Goal: Task Accomplishment & Management: Manage account settings

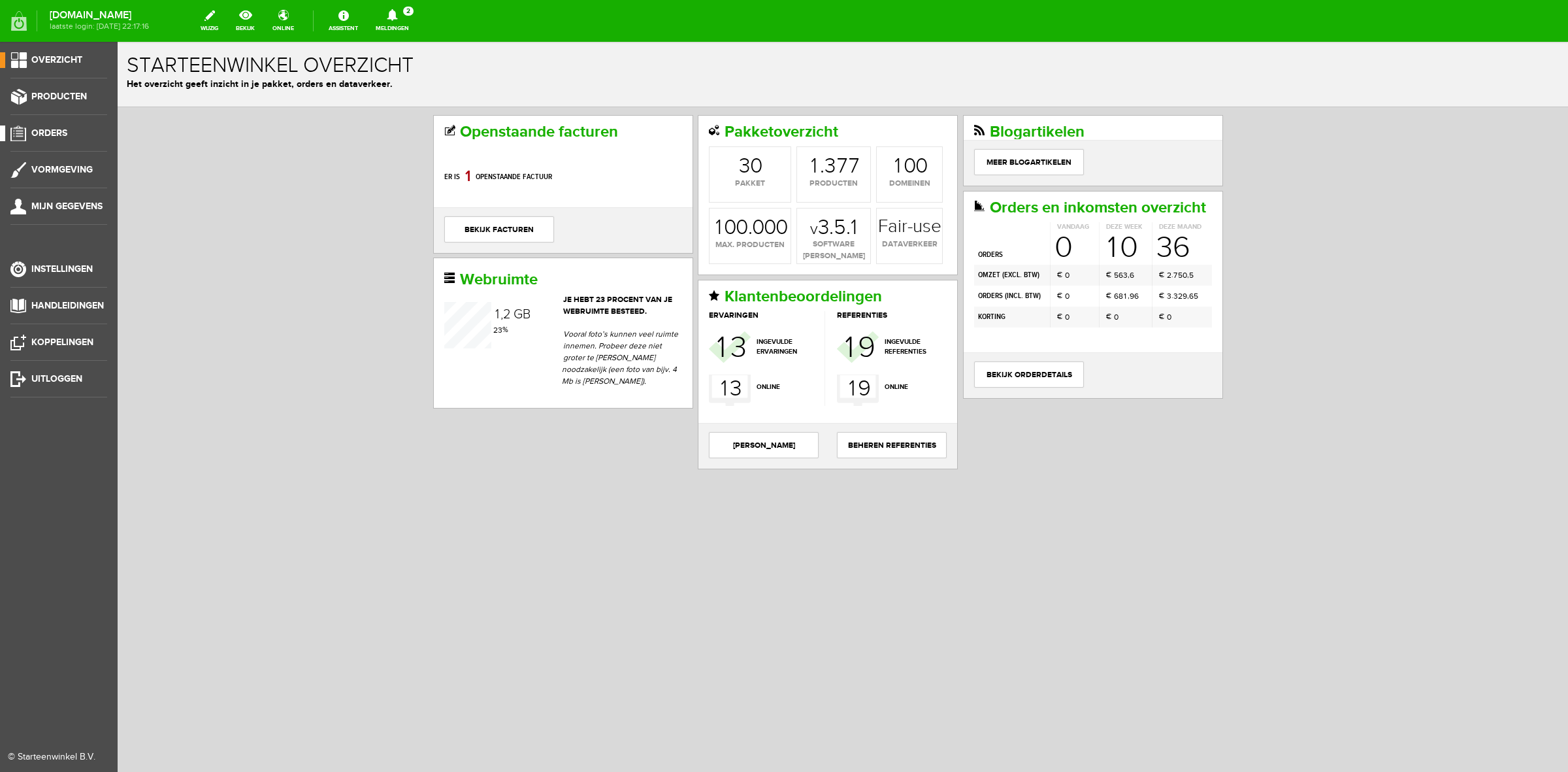
click at [63, 141] on li "Orders" at bounding box center [59, 138] width 96 height 26
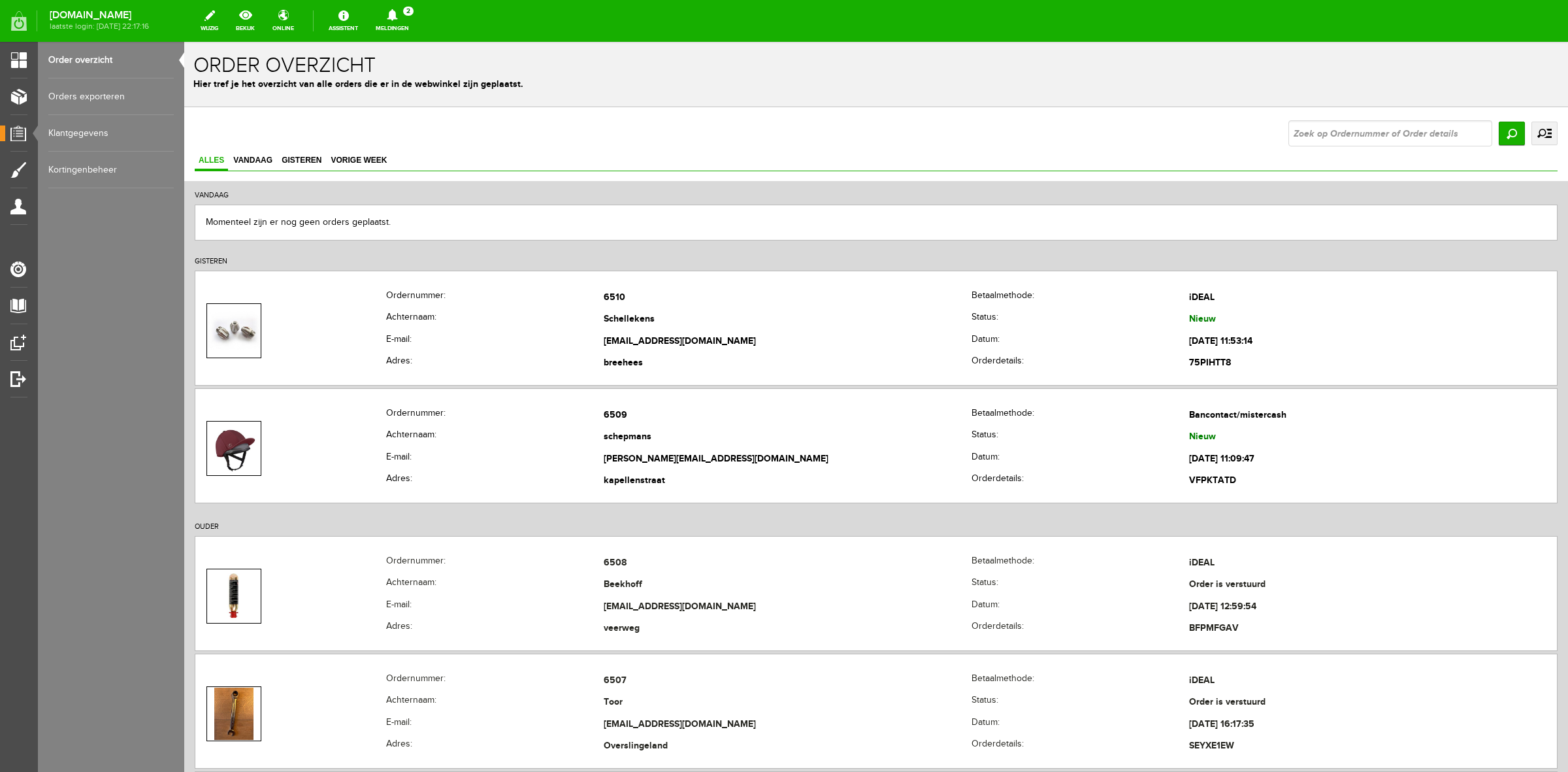
click at [1531, 132] on link "uitgebreid zoeken" at bounding box center [1544, 133] width 26 height 24
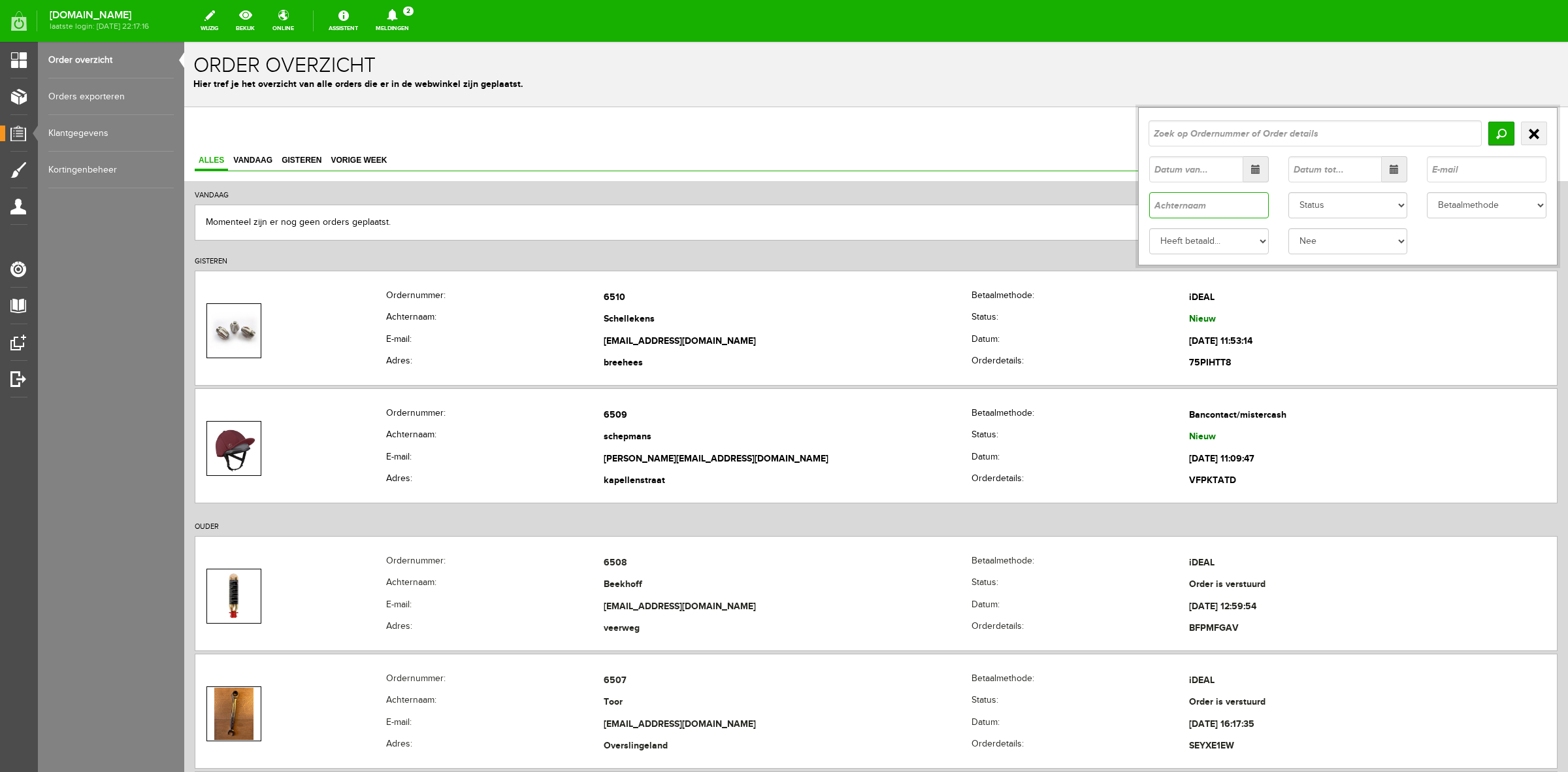
click at [1245, 199] on input "text" at bounding box center [1209, 205] width 119 height 26
type input "tenk"
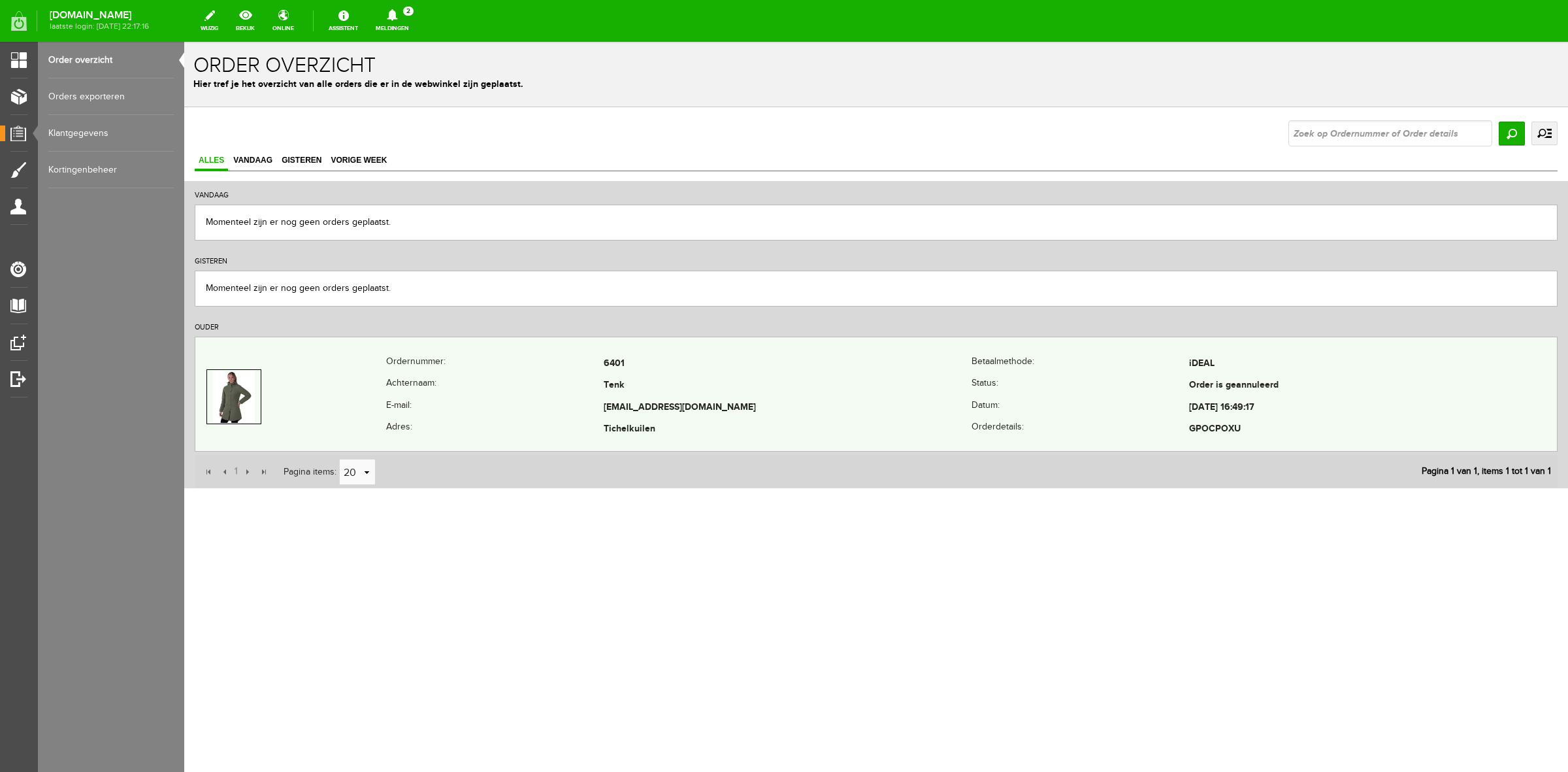
click at [330, 376] on td at bounding box center [291, 397] width 191 height 87
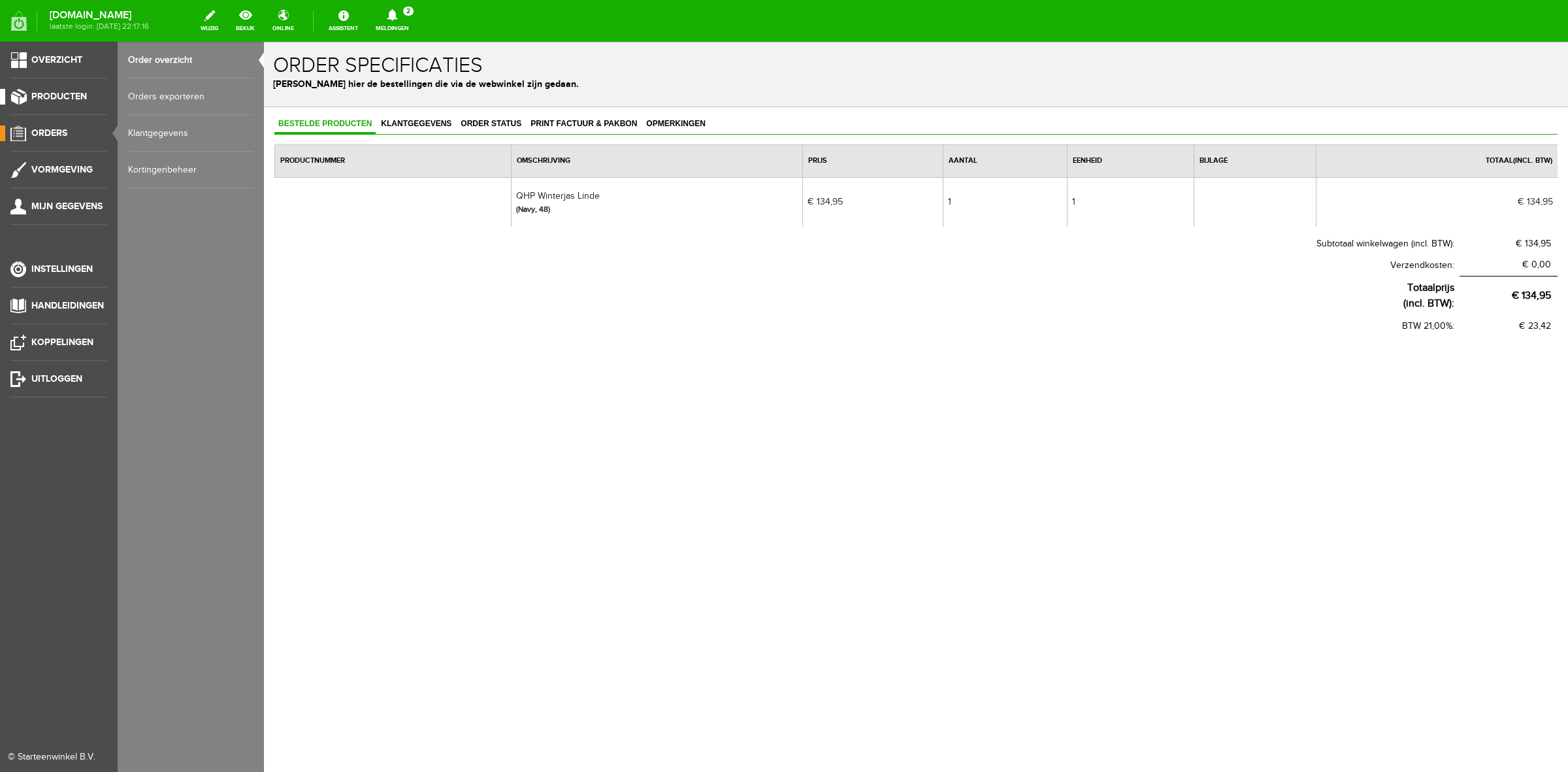
click at [60, 96] on span "Producten" at bounding box center [60, 96] width 56 height 11
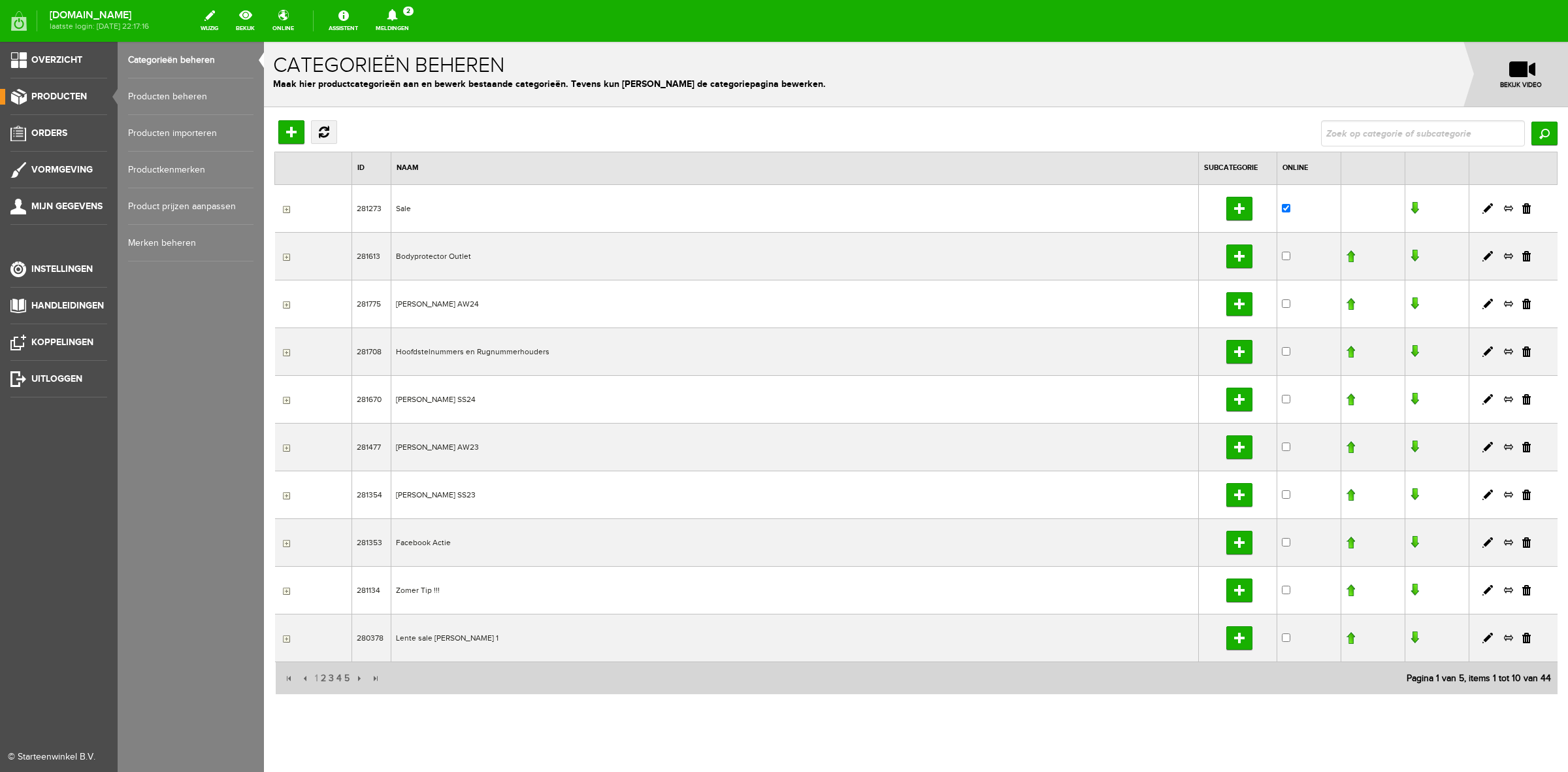
click at [59, 123] on ul "Overzicht Producten Orders Vormgeving Mijn gegevens Instellingen Handleidingen …" at bounding box center [59, 428] width 118 height 772
click at [61, 129] on span "Orders" at bounding box center [50, 132] width 36 height 11
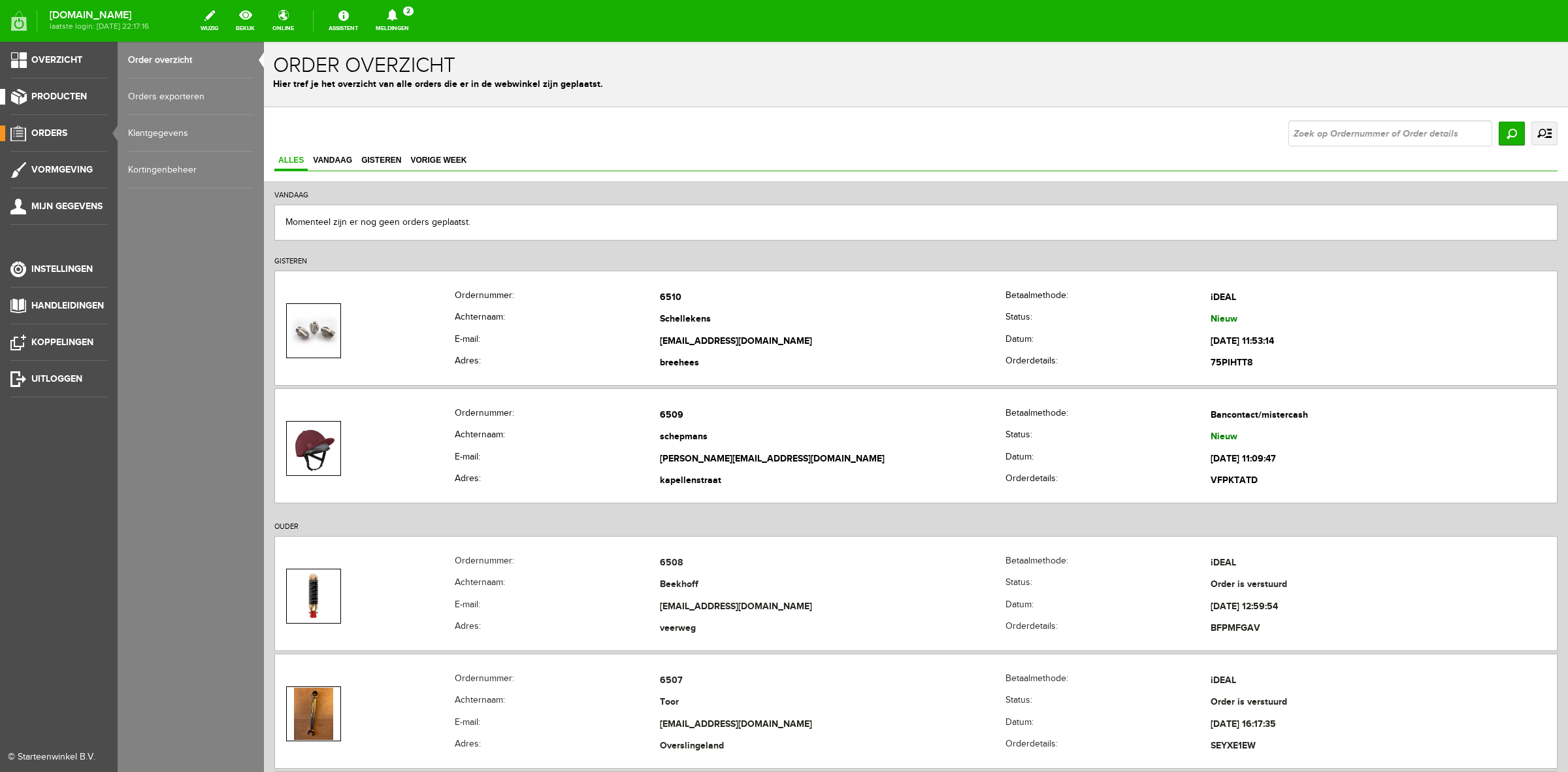
click at [85, 98] on span "Producten" at bounding box center [60, 96] width 56 height 11
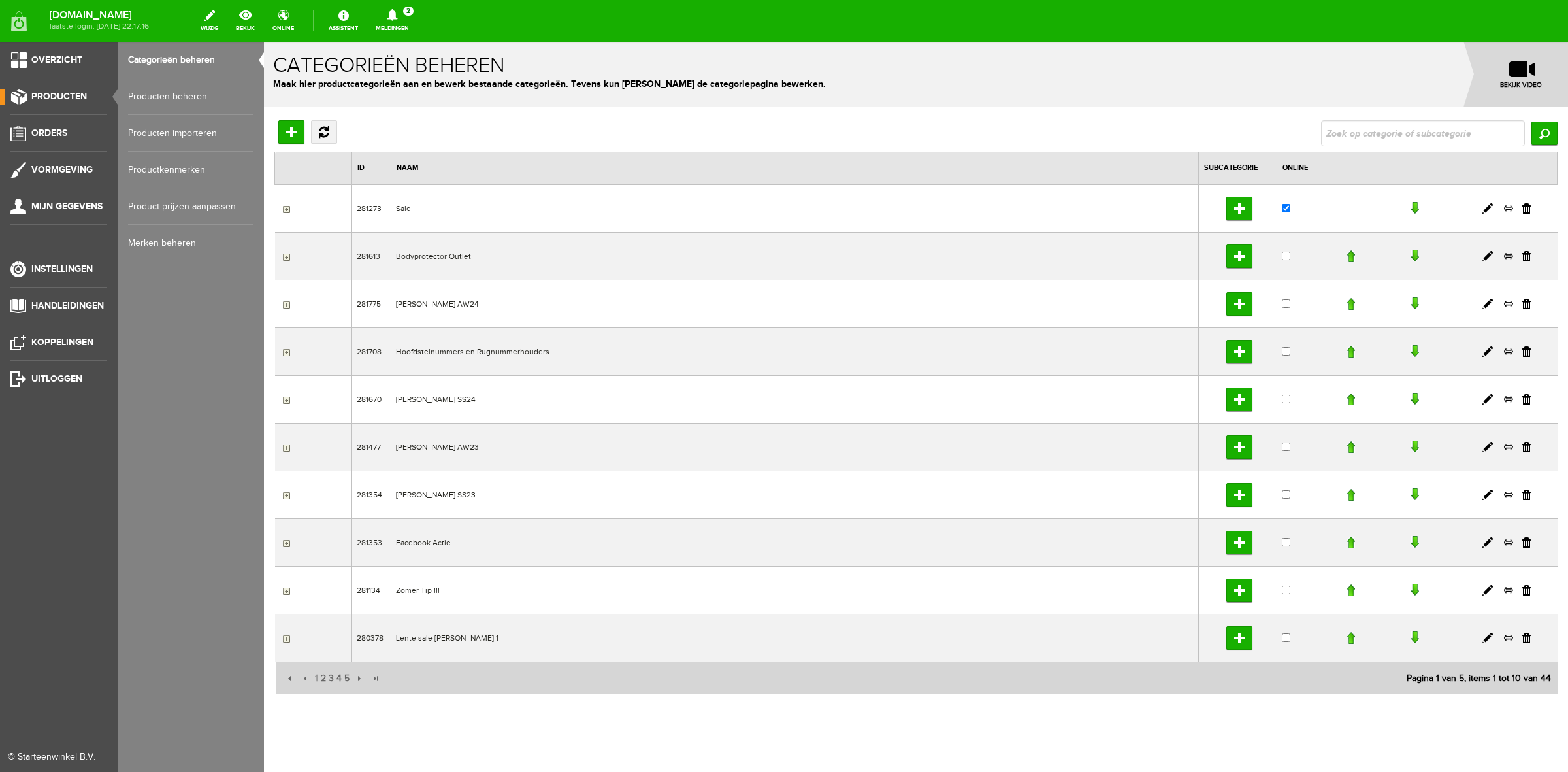
click at [133, 94] on link "Producten beheren" at bounding box center [191, 96] width 125 height 37
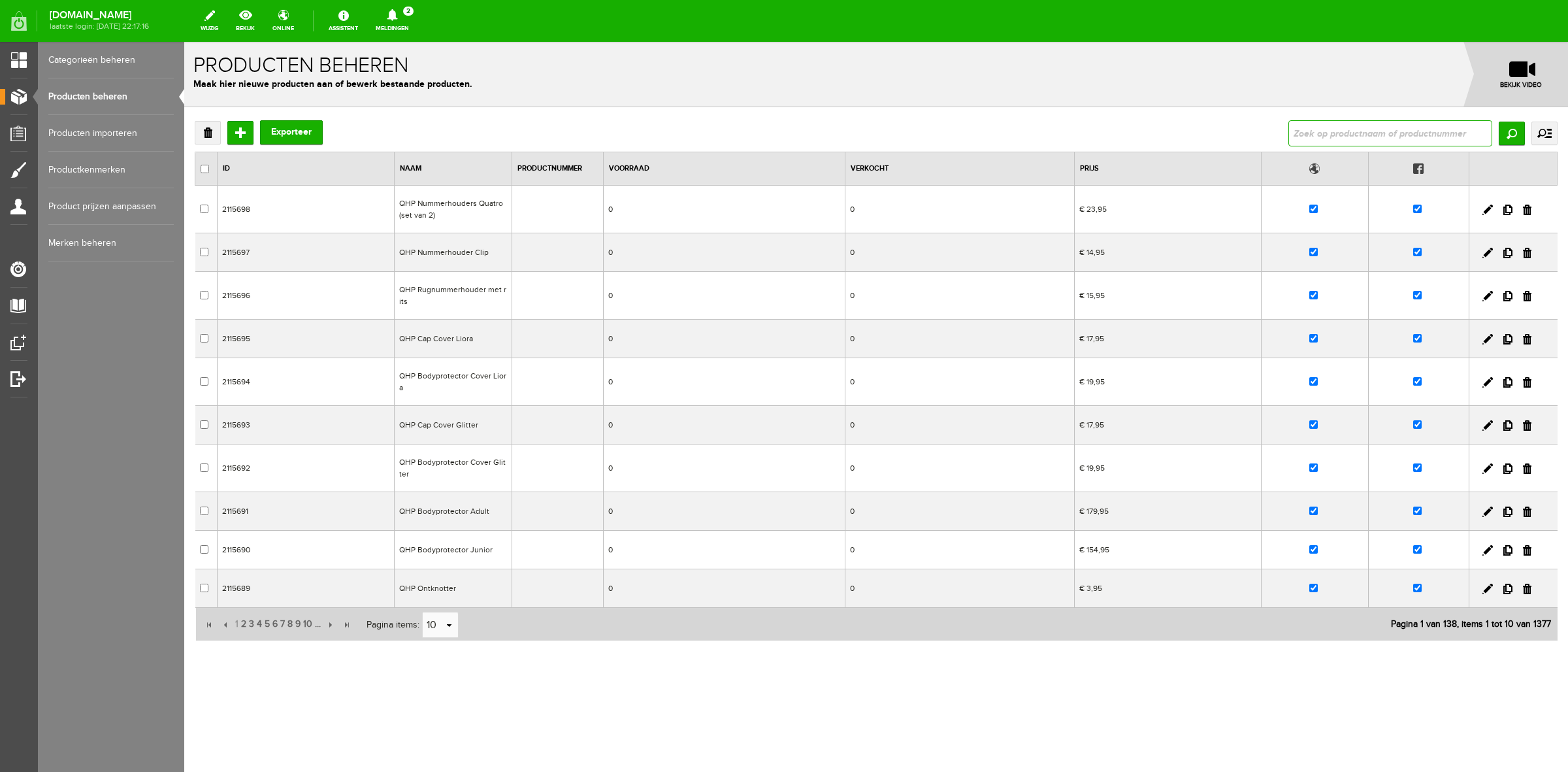
click at [1338, 145] on input "text" at bounding box center [1389, 133] width 203 height 26
type input "linde"
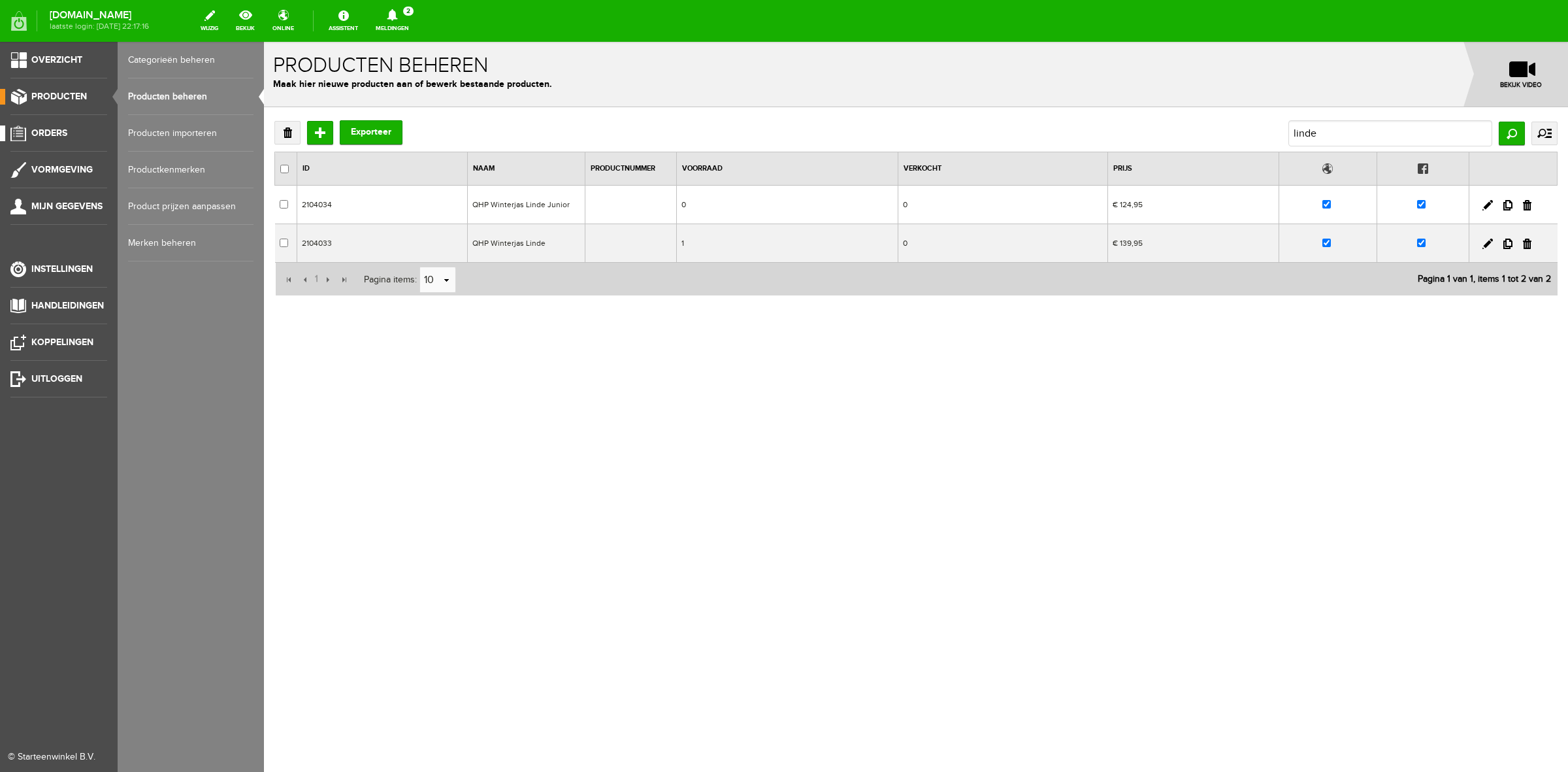
click at [50, 129] on span "Orders" at bounding box center [50, 132] width 36 height 11
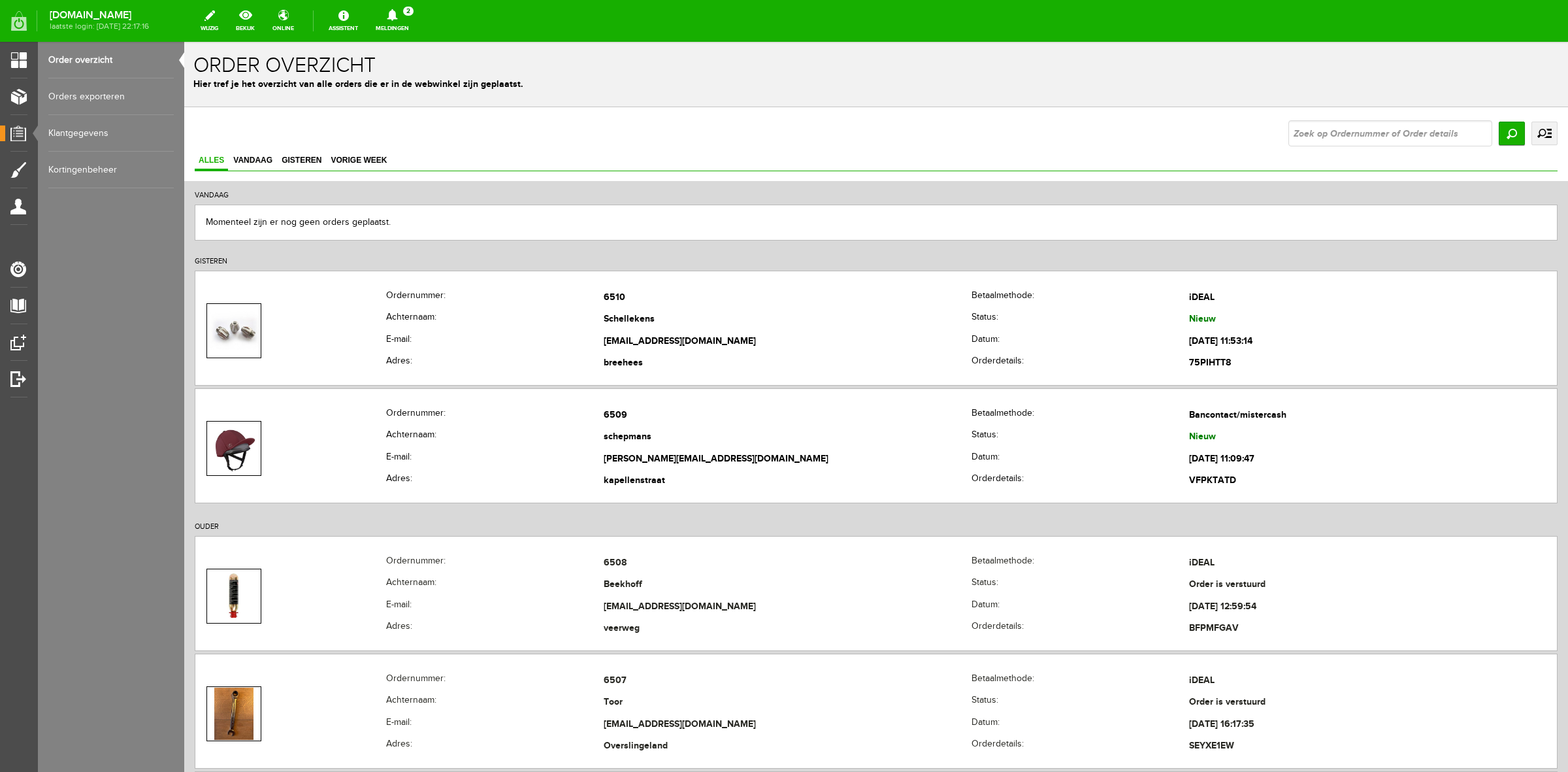
click at [1532, 131] on link "uitgebreid zoeken" at bounding box center [1544, 133] width 26 height 24
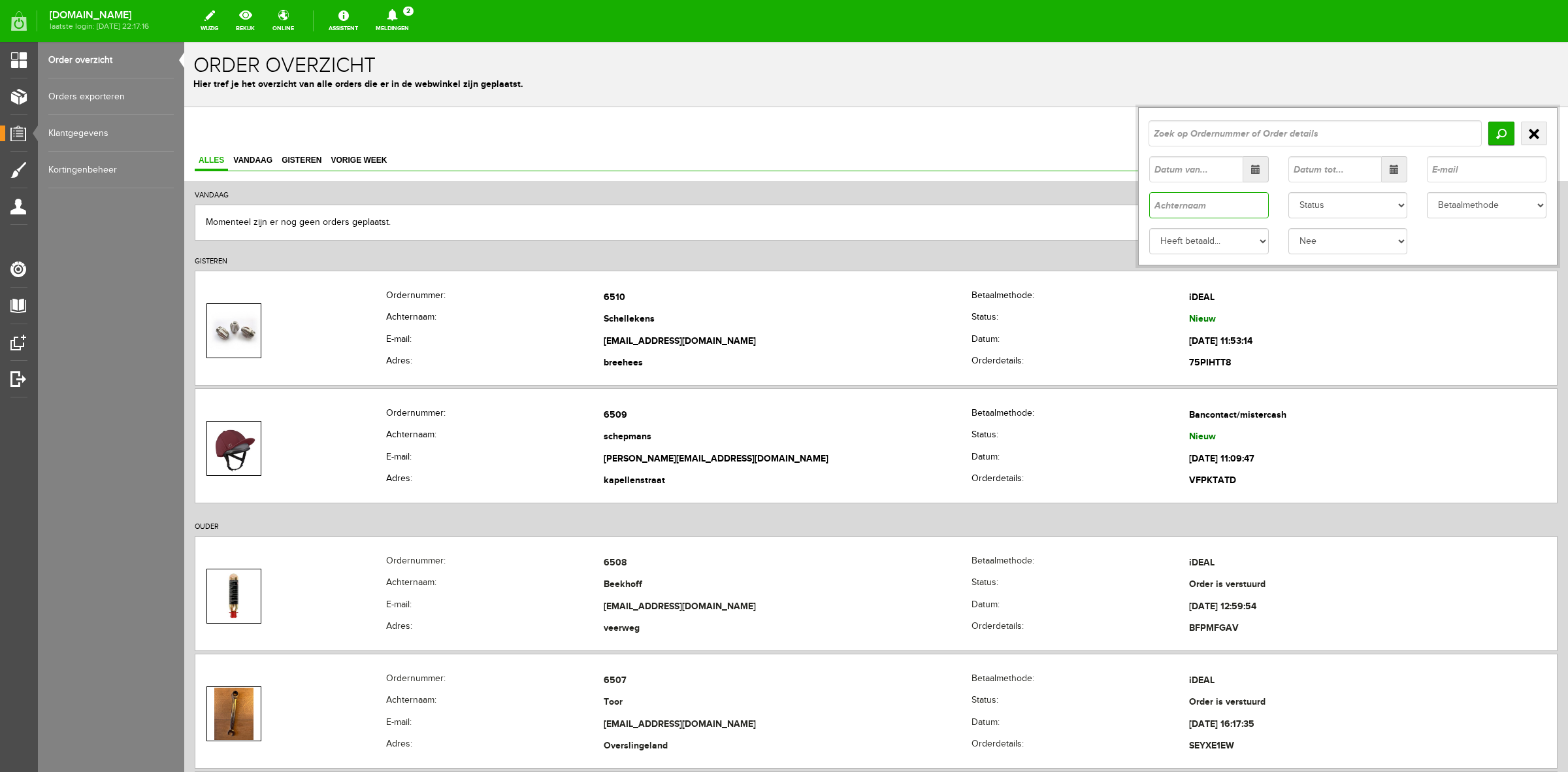
click at [1191, 202] on input "text" at bounding box center [1209, 205] width 119 height 26
type input "tenk"
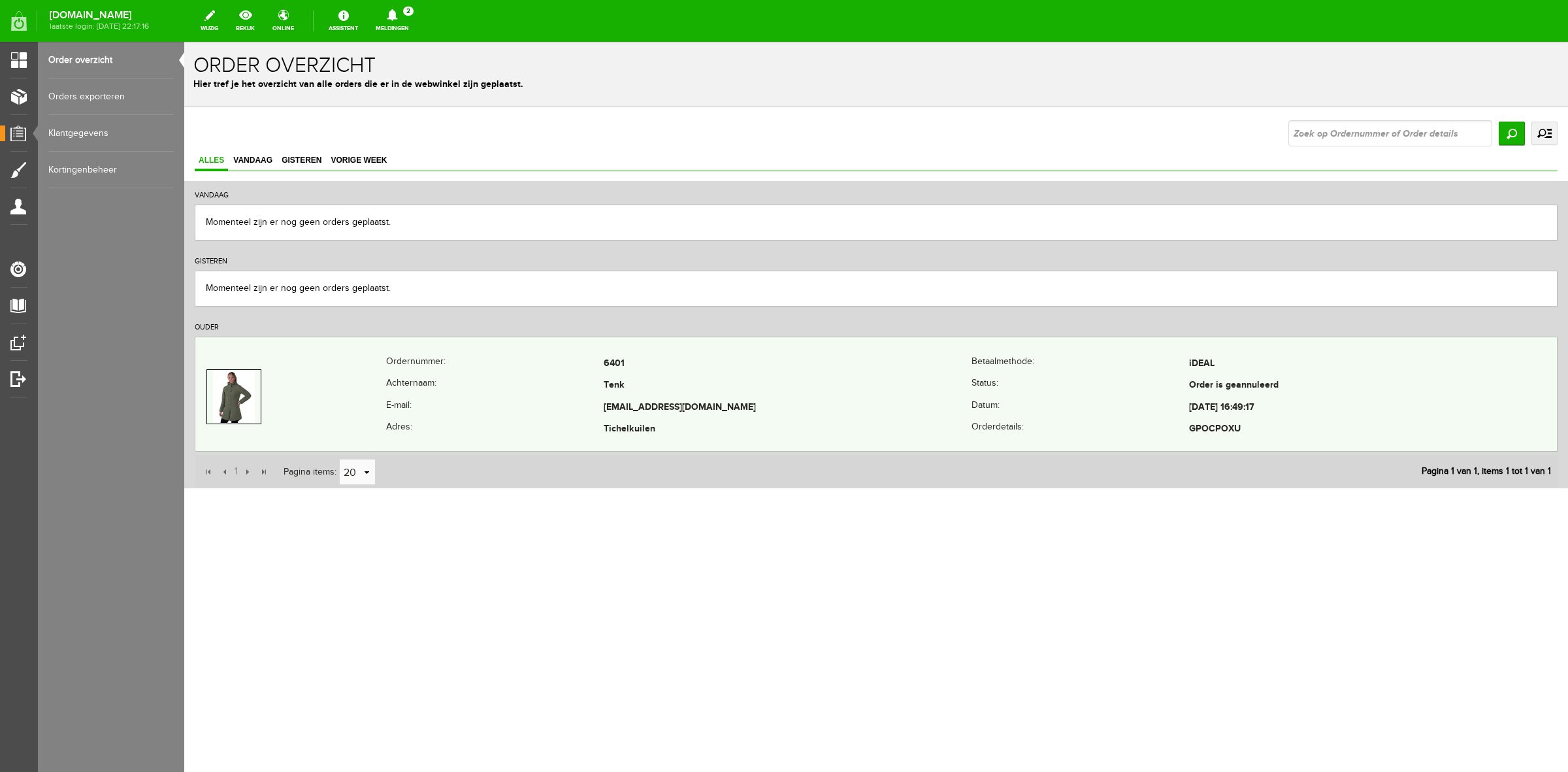
click at [987, 390] on th "Status:" at bounding box center [1080, 386] width 217 height 22
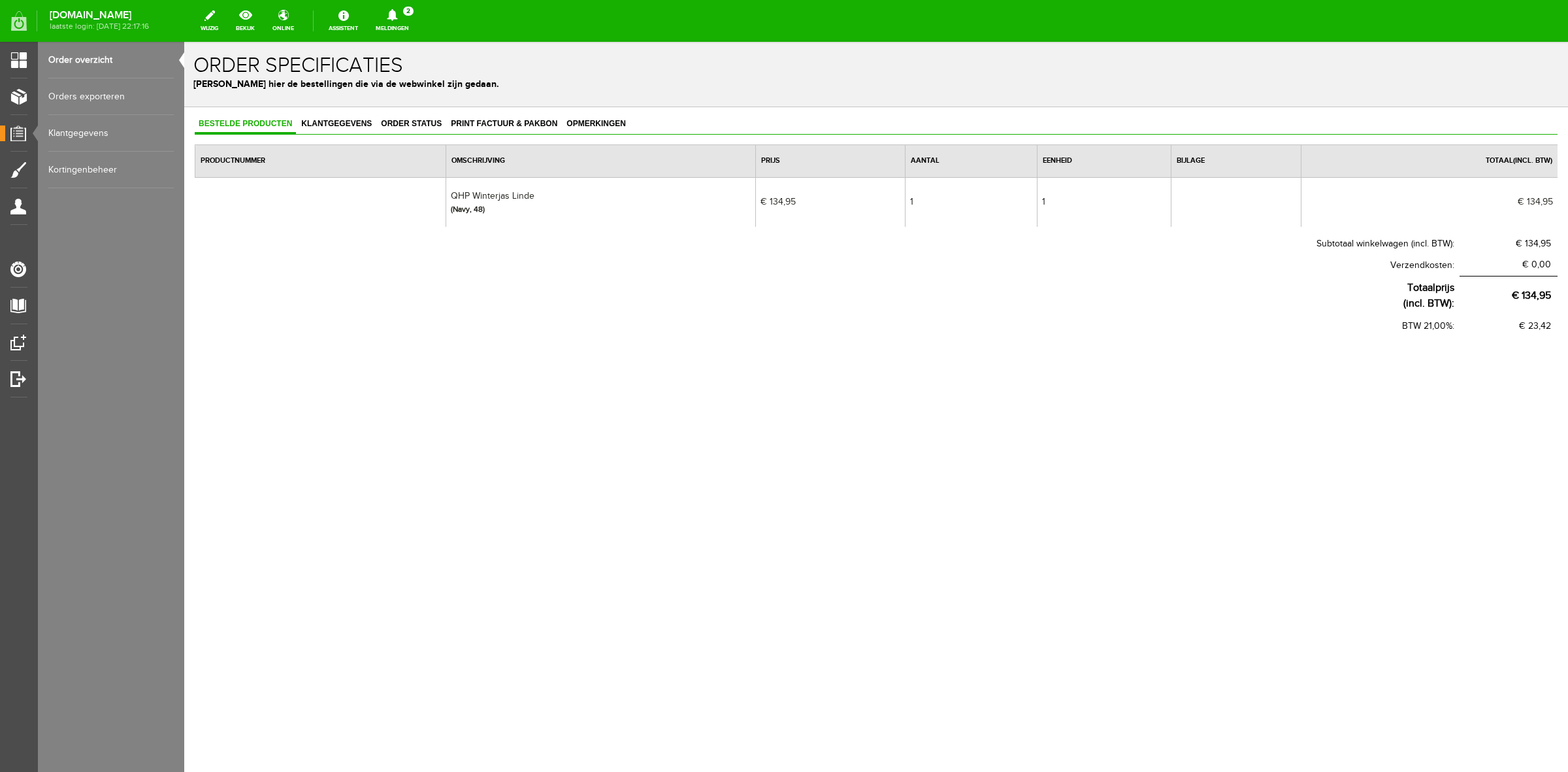
click at [98, 61] on link "Order overzicht" at bounding box center [111, 60] width 125 height 37
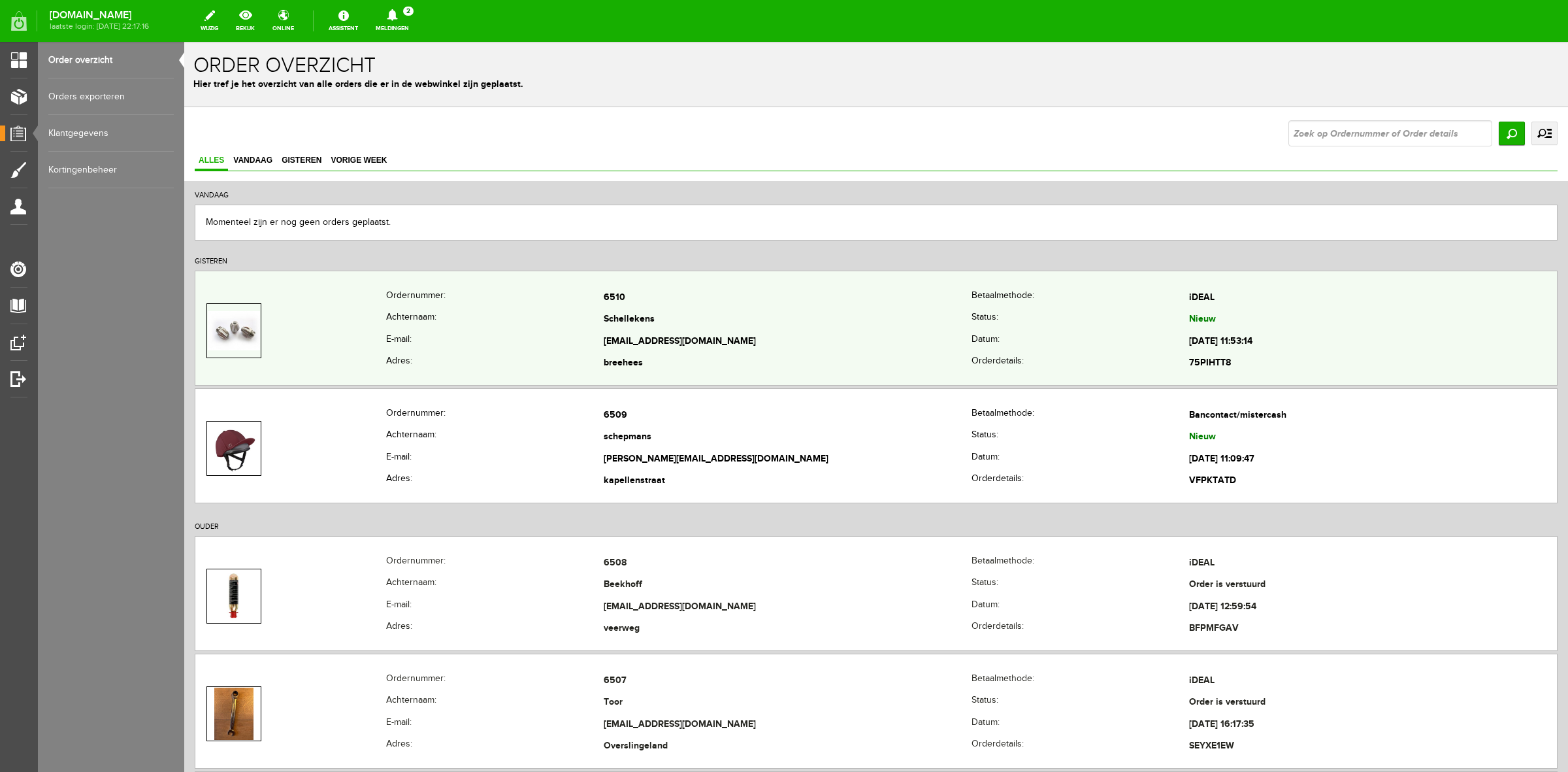
click at [340, 339] on td at bounding box center [291, 330] width 191 height 87
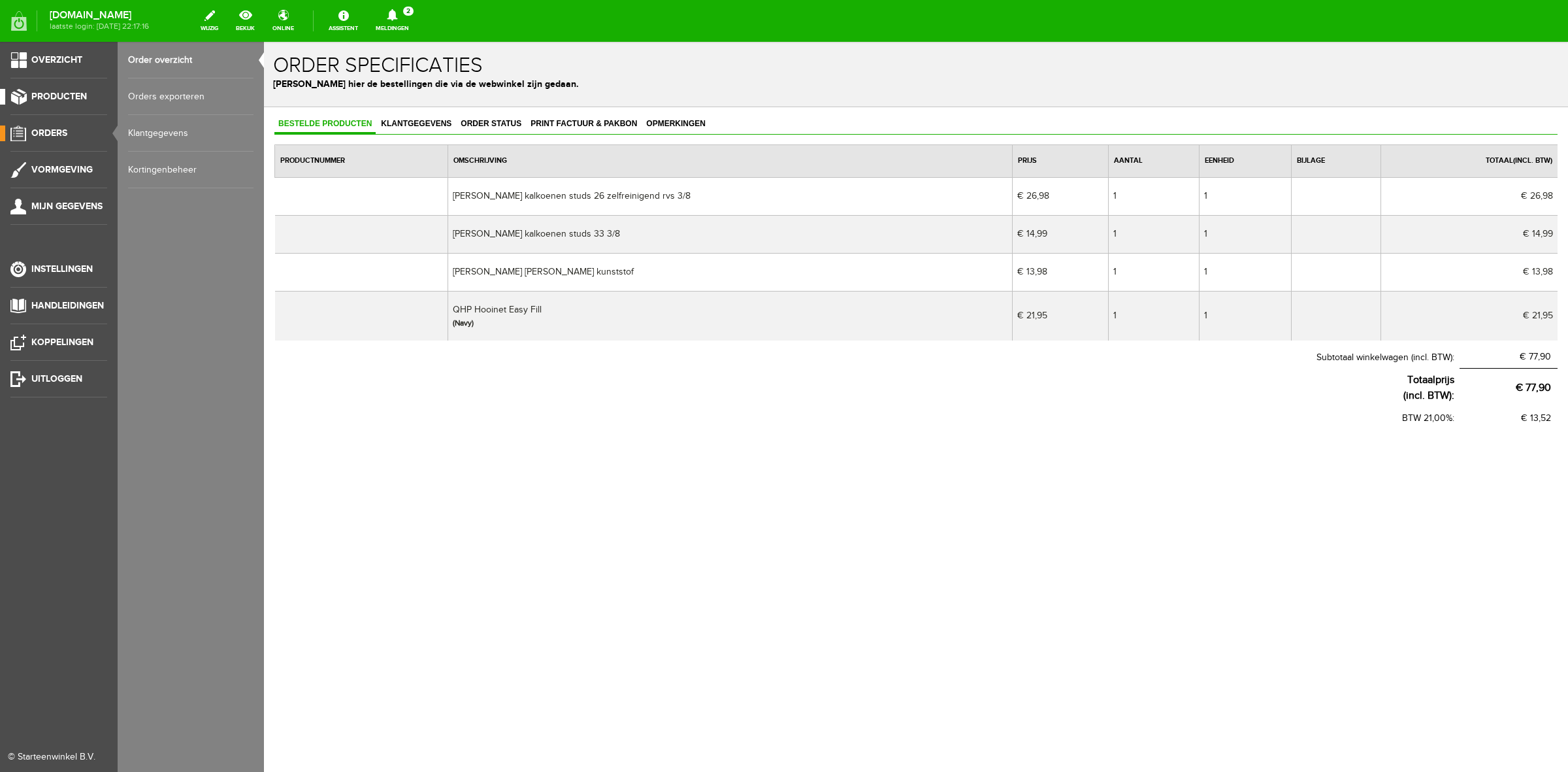
click at [50, 89] on link "Producten" at bounding box center [54, 97] width 107 height 16
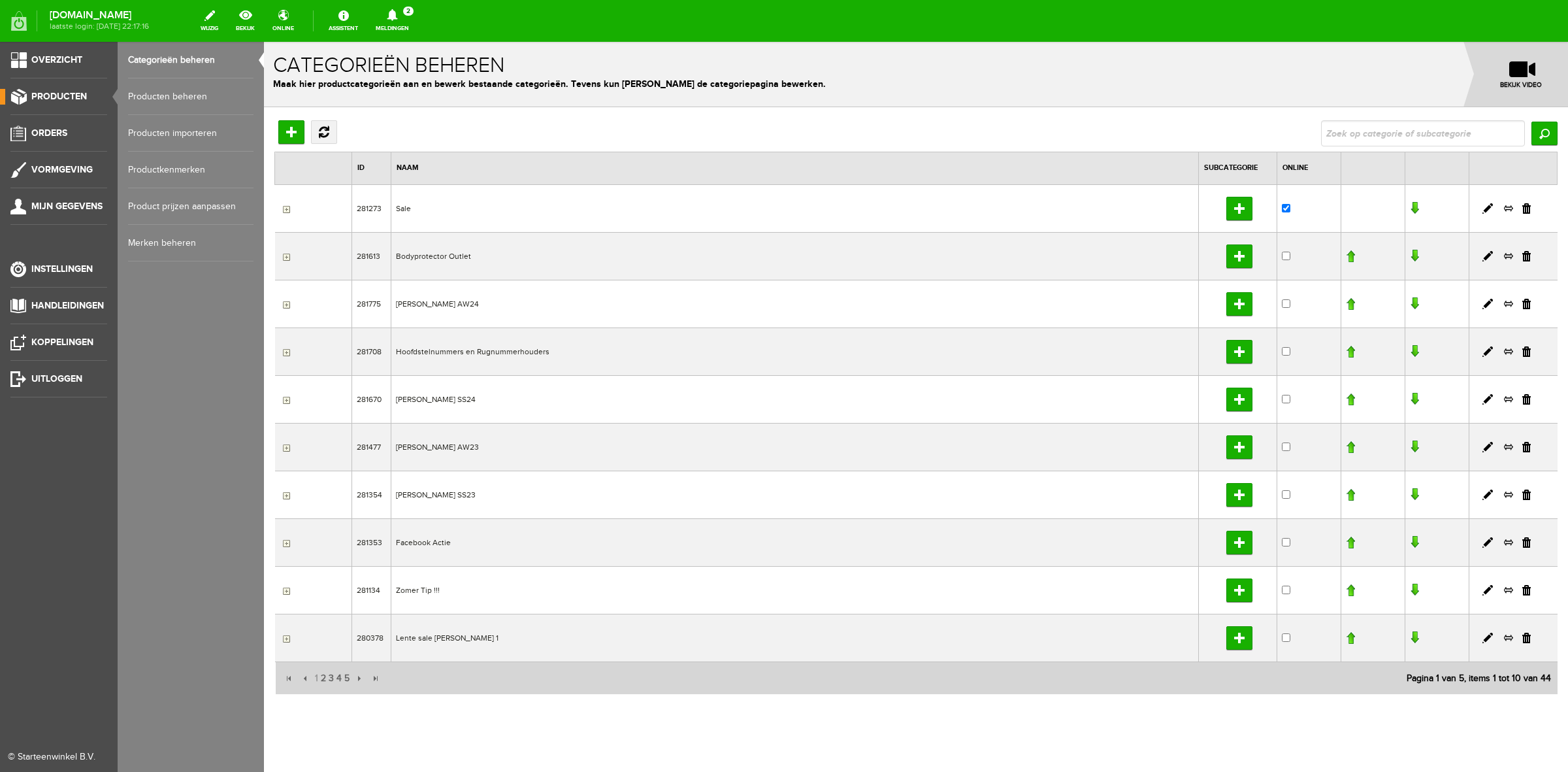
click at [159, 100] on link "Producten beheren" at bounding box center [191, 96] width 125 height 37
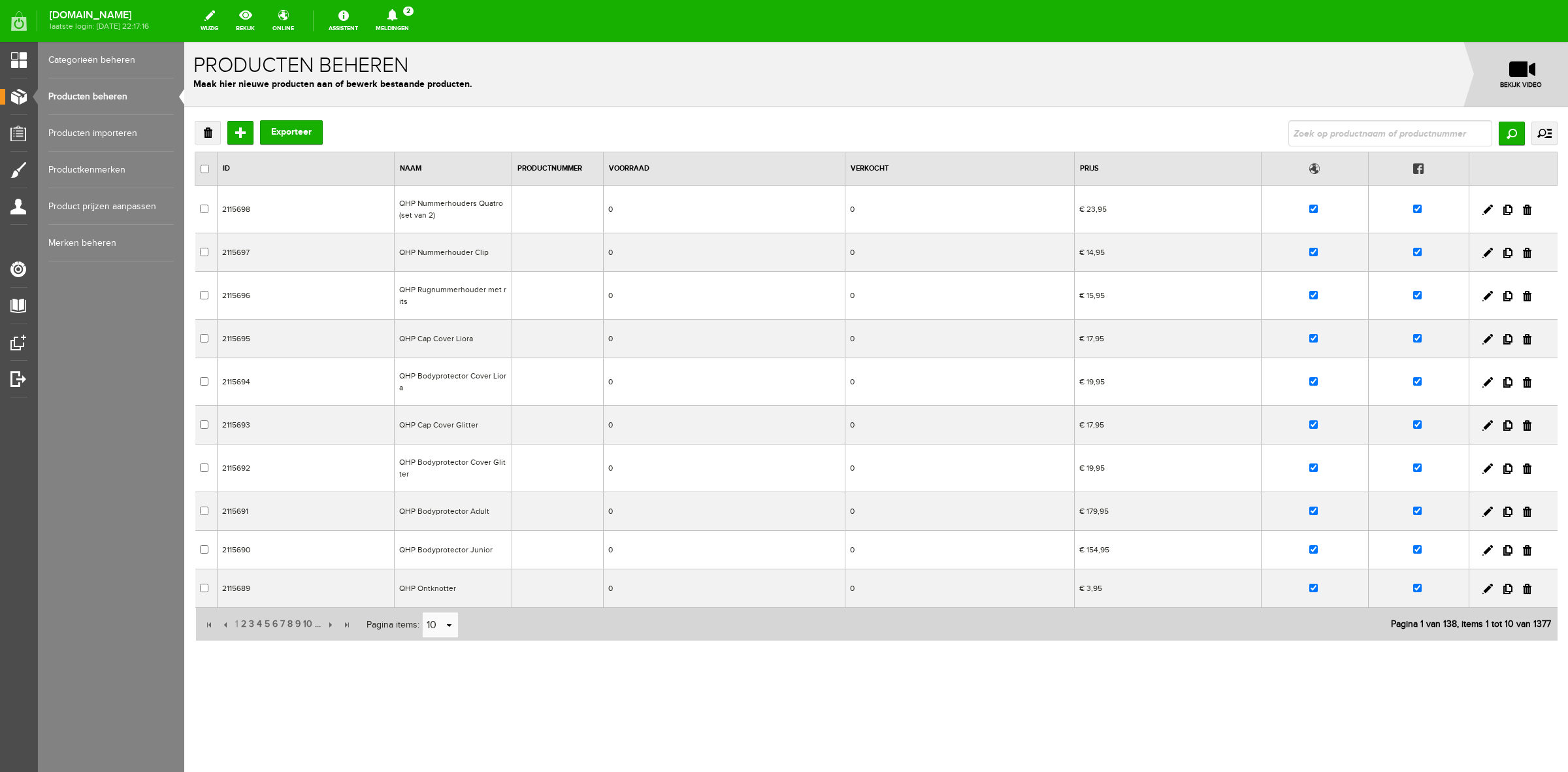
click at [1435, 125] on input "text" at bounding box center [1389, 133] width 203 height 26
type input "slowf"
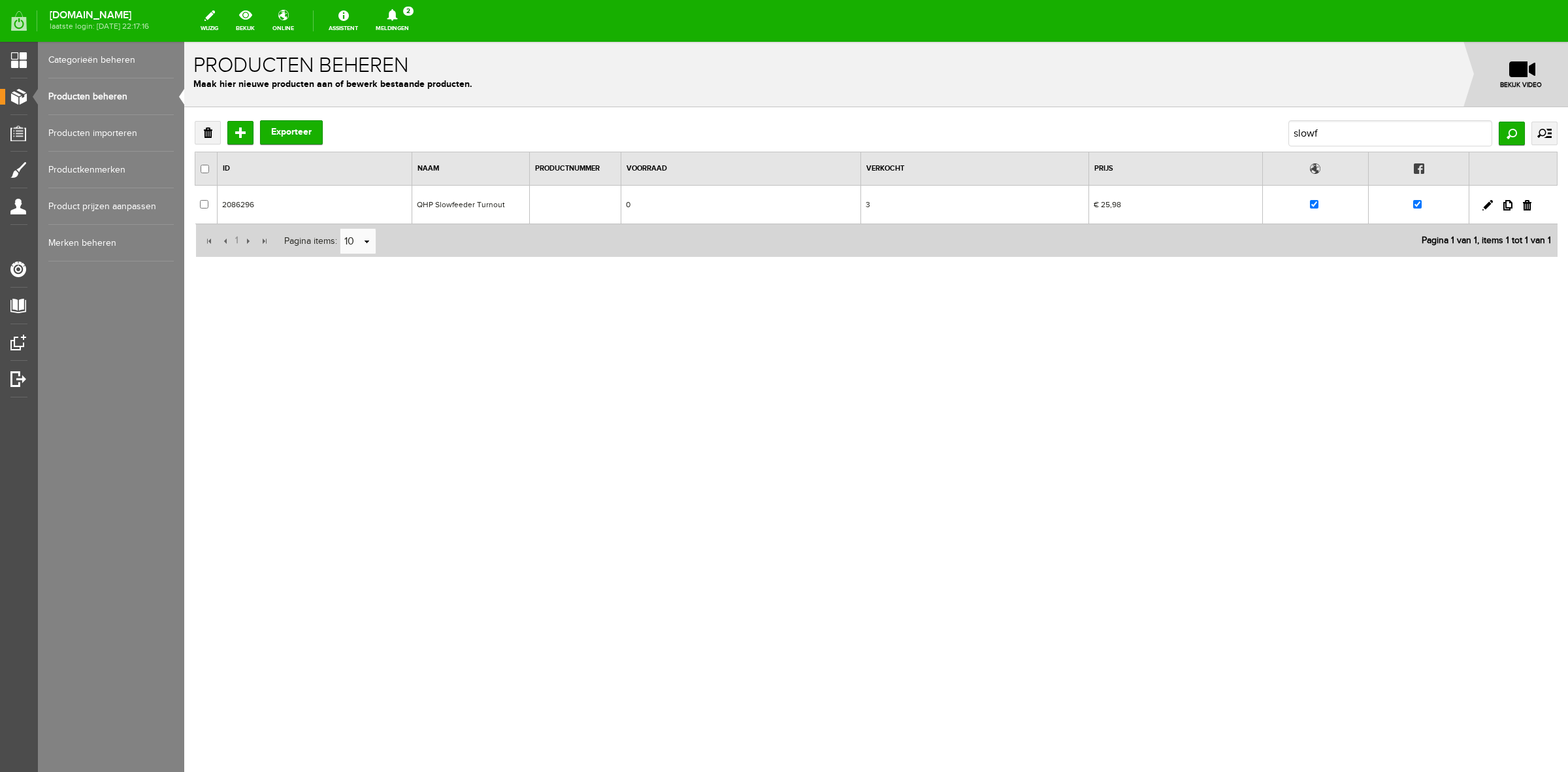
click at [1491, 199] on td at bounding box center [1513, 204] width 88 height 39
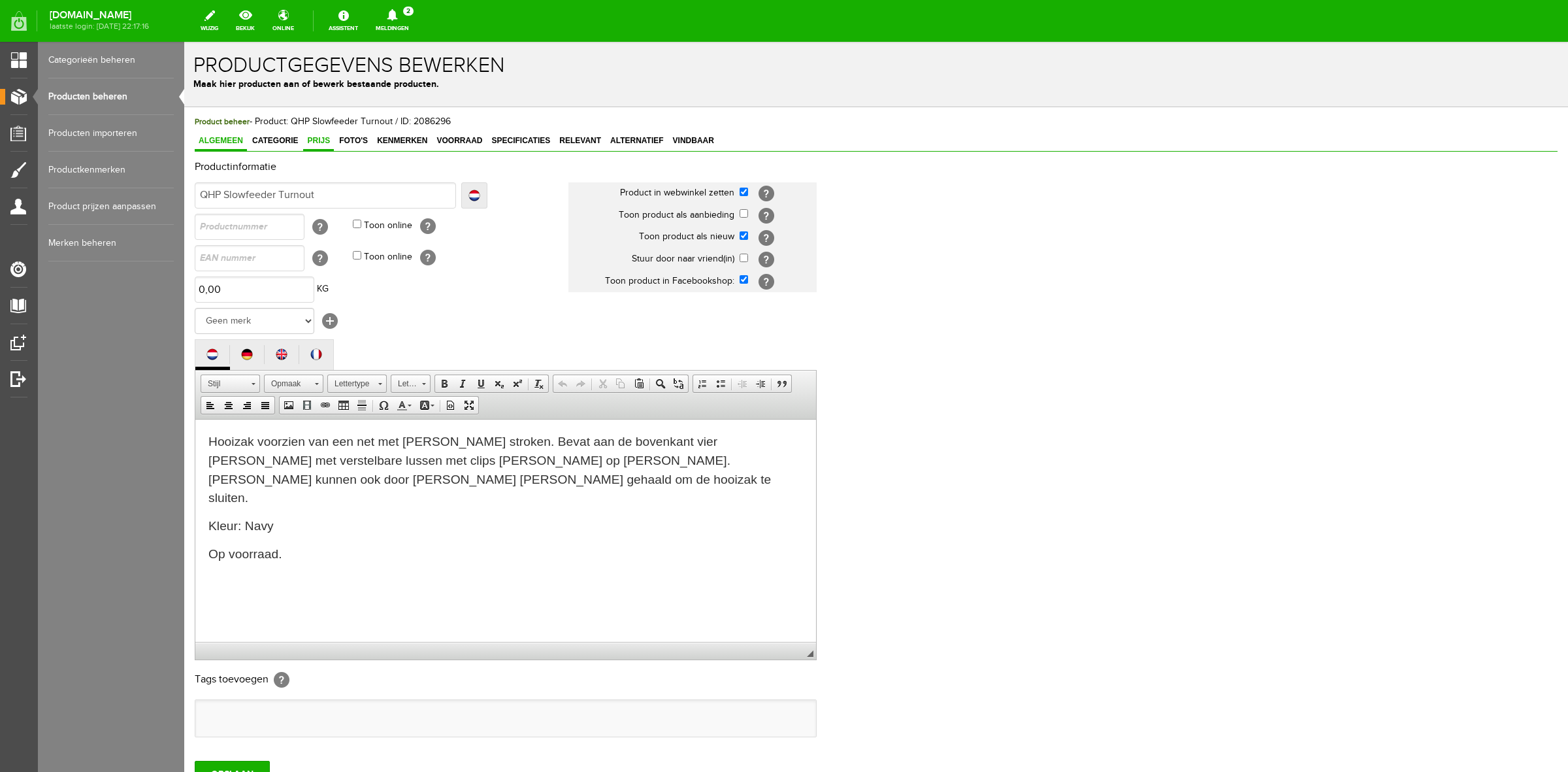
click at [324, 136] on span "Prijs" at bounding box center [318, 140] width 31 height 9
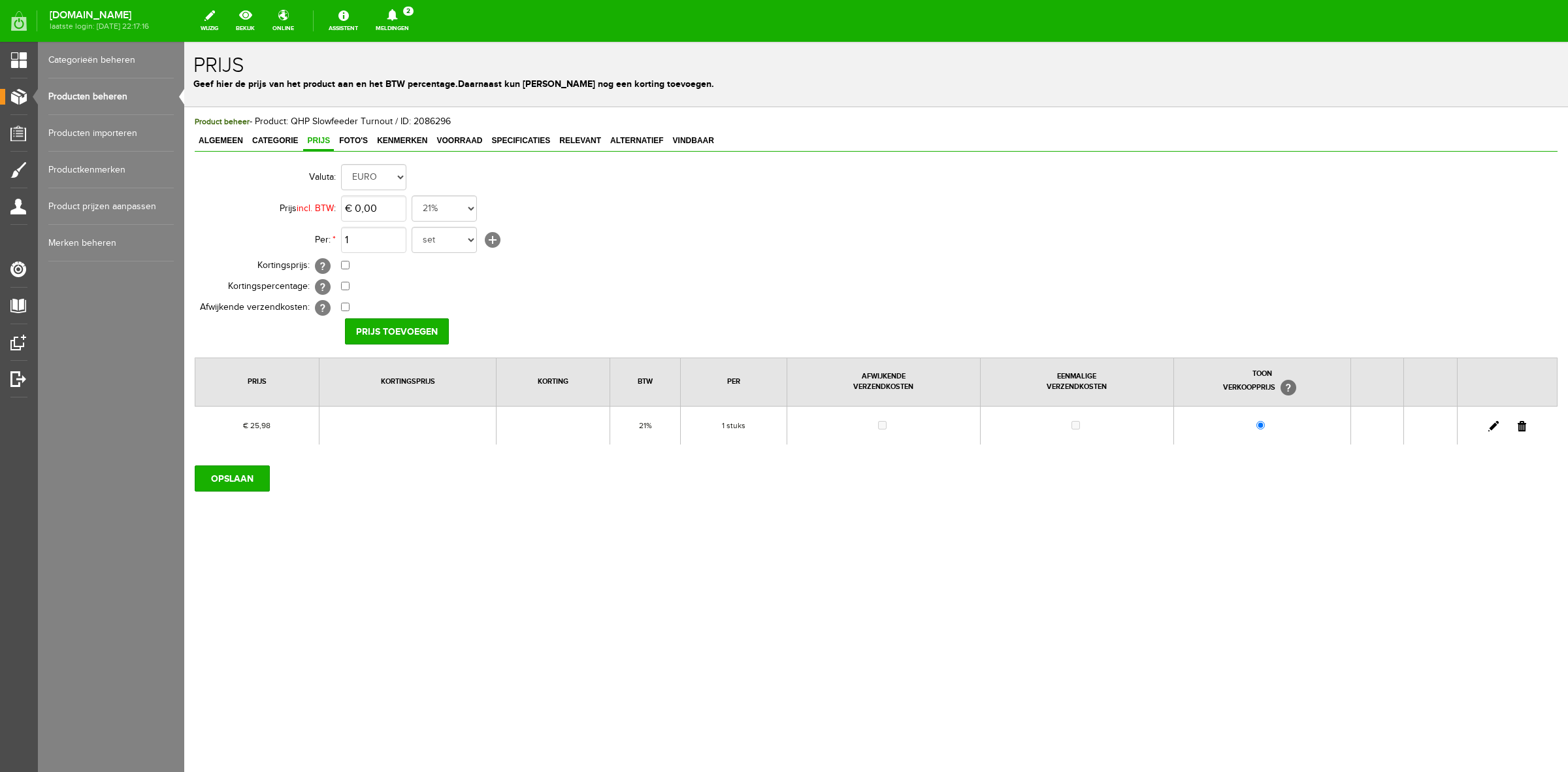
click at [1492, 424] on link at bounding box center [1494, 426] width 11 height 11
click at [359, 209] on input "25,98" at bounding box center [374, 208] width 65 height 26
type input "€ 29,75"
click at [419, 341] on input "[PERSON_NAME]" at bounding box center [392, 331] width 94 height 26
click at [242, 465] on input "OPSLAAN" at bounding box center [232, 478] width 75 height 26
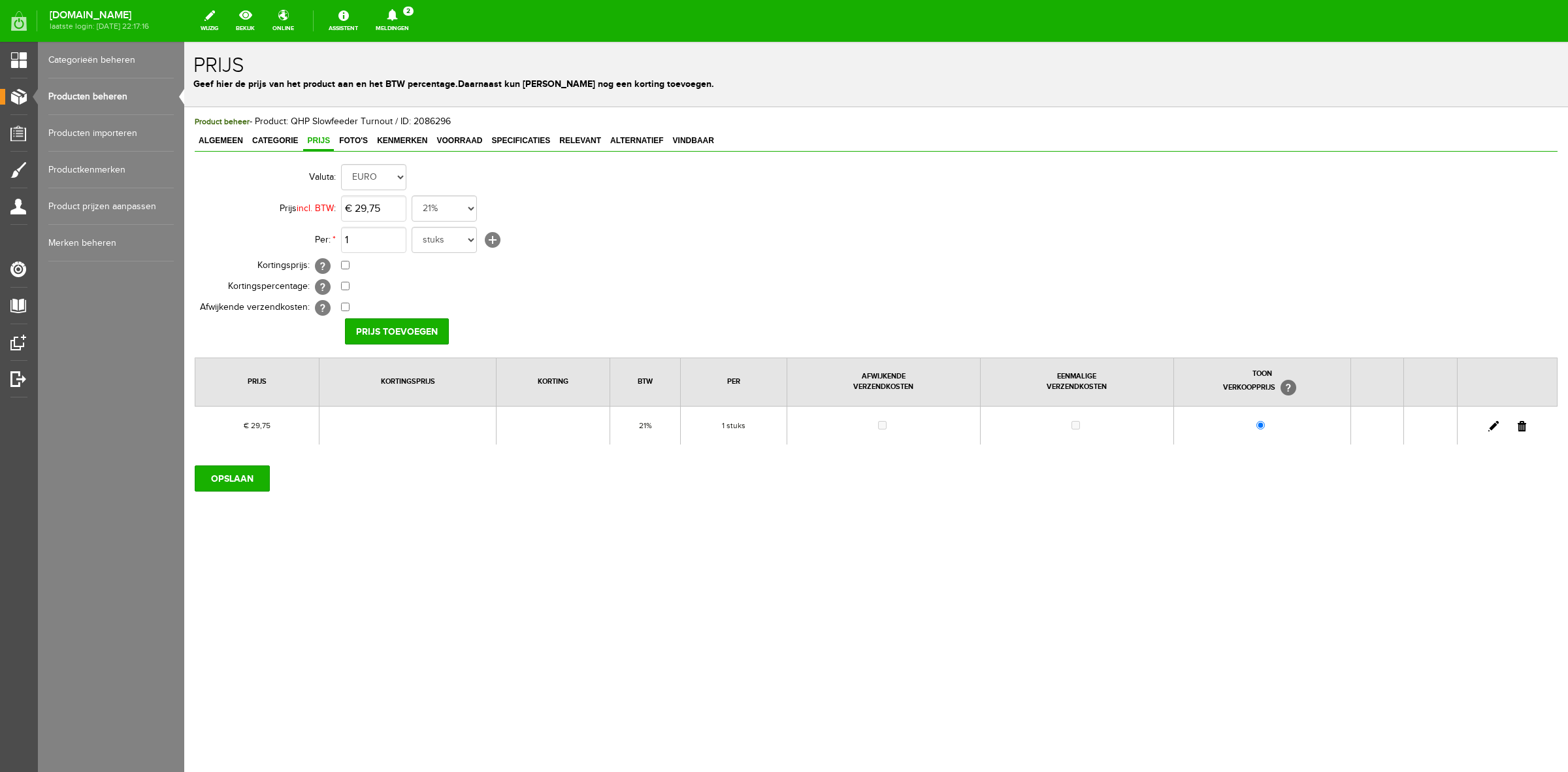
click at [85, 86] on link "Producten beheren" at bounding box center [111, 96] width 125 height 37
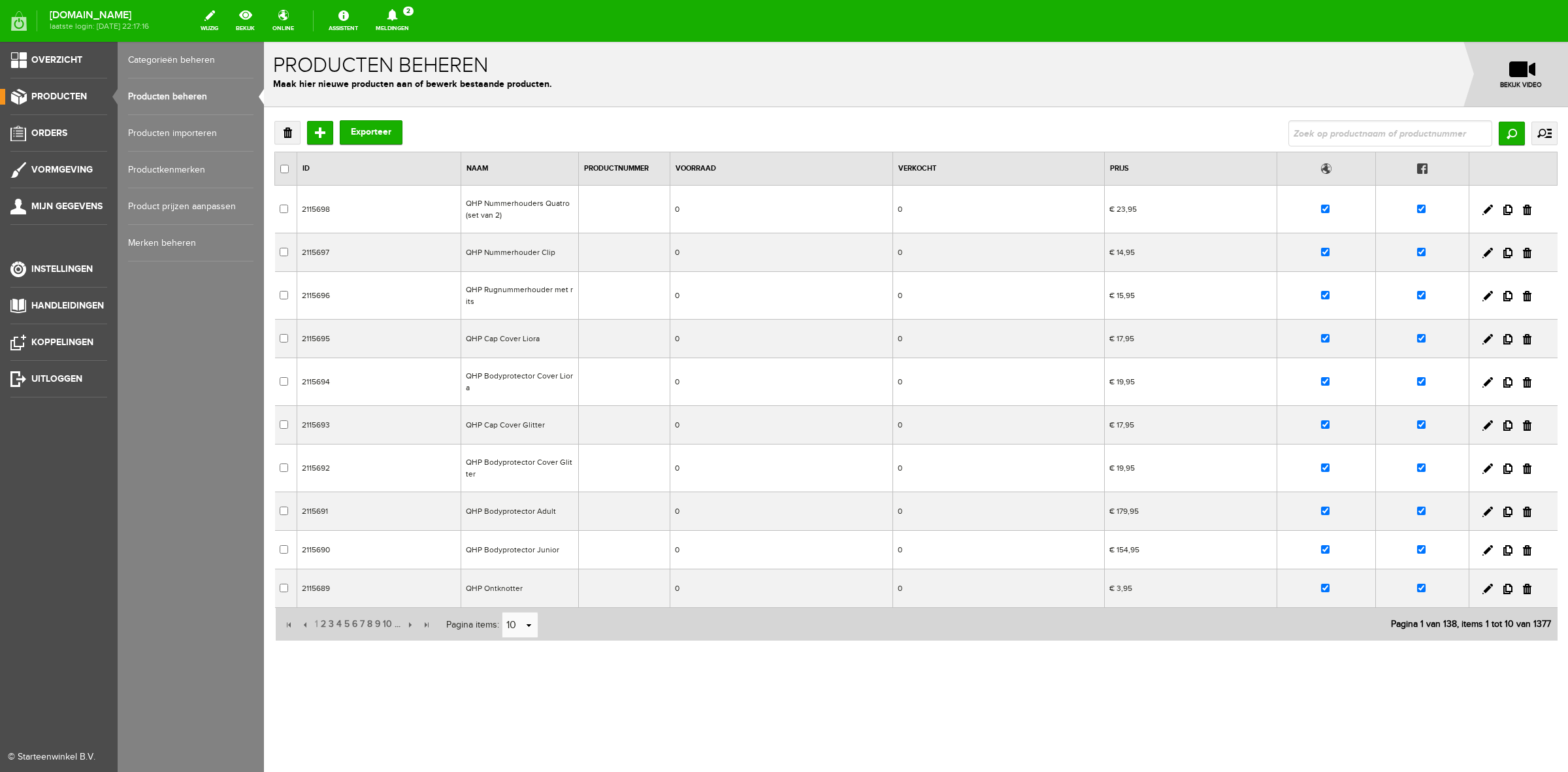
click at [73, 96] on span "Producten" at bounding box center [60, 96] width 56 height 11
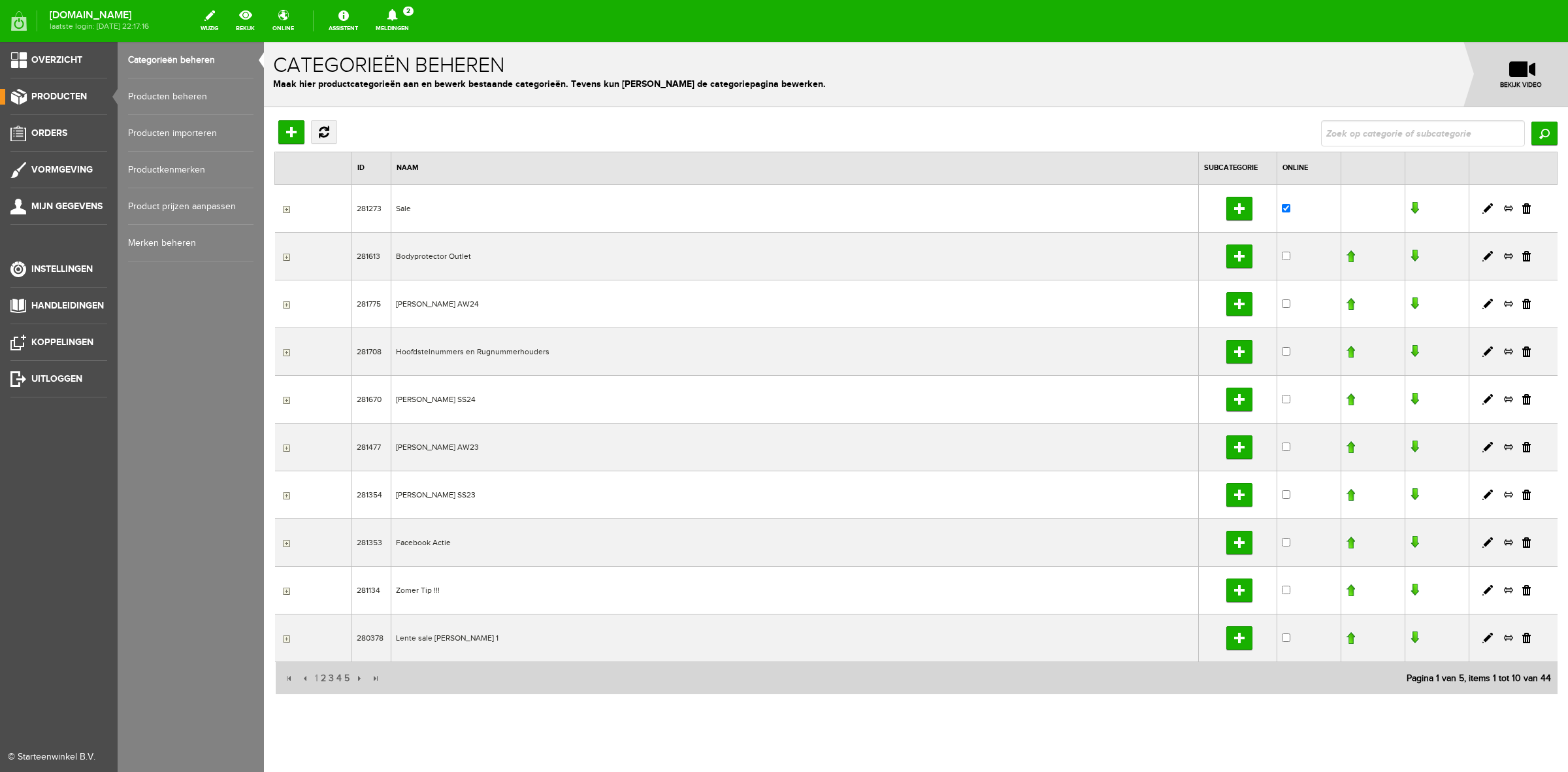
click at [136, 100] on link "Producten beheren" at bounding box center [191, 96] width 125 height 37
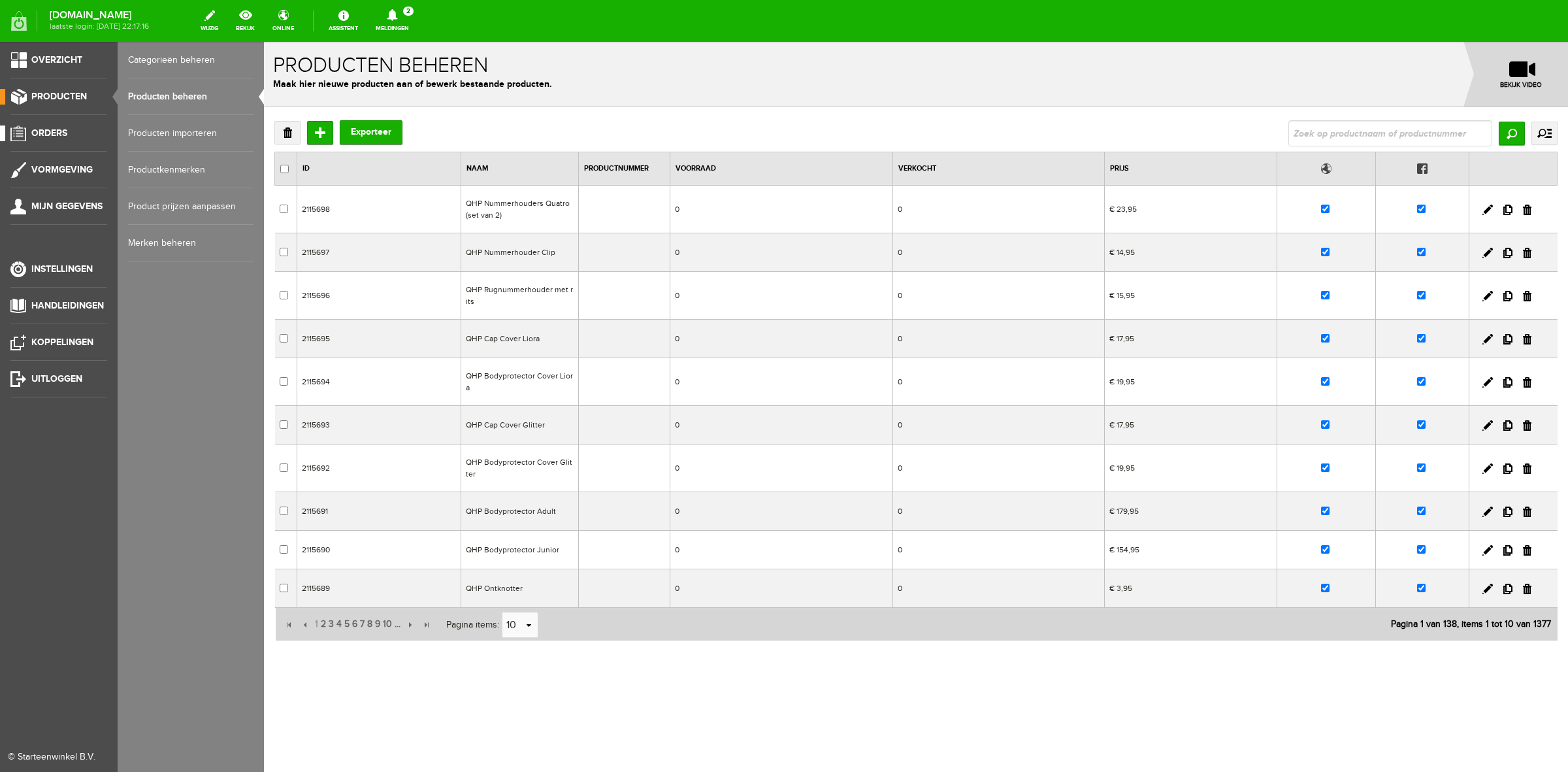
click at [57, 126] on link "Orders" at bounding box center [54, 133] width 107 height 16
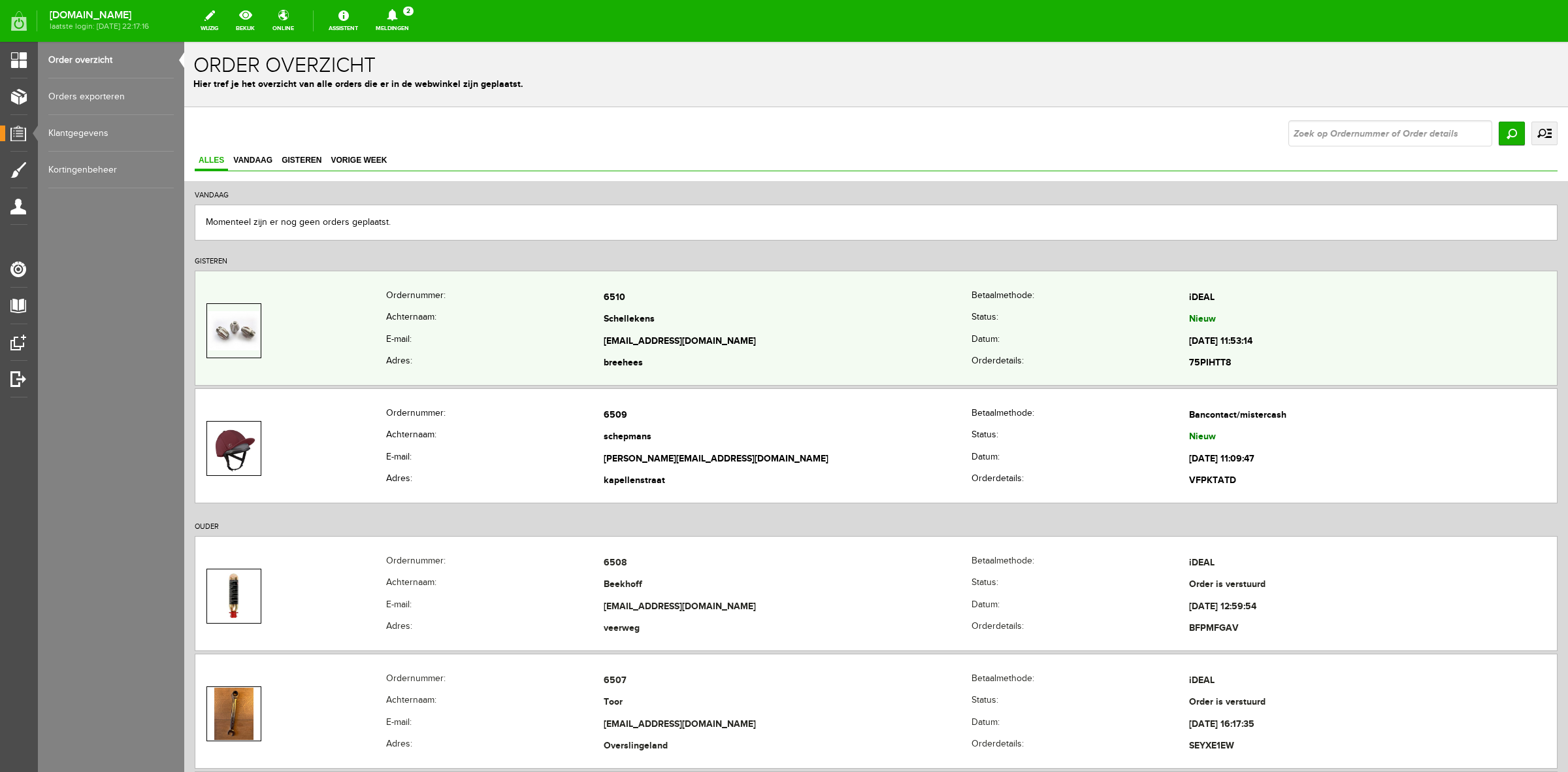
click at [518, 288] on th "Ordernummer:" at bounding box center [494, 298] width 217 height 22
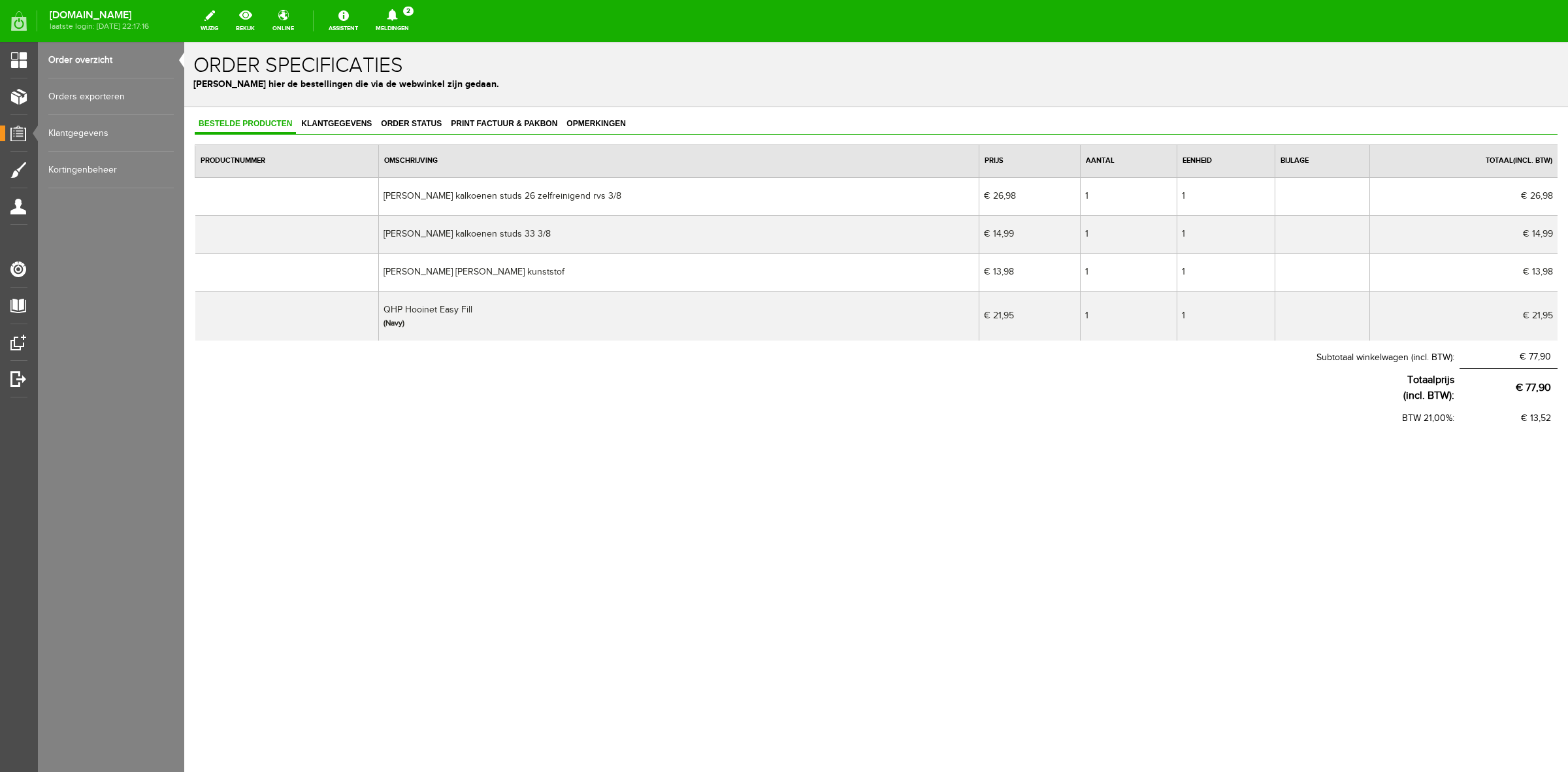
click at [462, 309] on td "QHP Hooinet Easy Fill (Navy)" at bounding box center [679, 316] width 600 height 50
click at [461, 309] on td "QHP Hooinet Easy Fill (Navy)" at bounding box center [679, 316] width 600 height 50
copy td "QHP Hooinet Easy Fill"
click at [477, 129] on link "Print factuur & pakbon" at bounding box center [503, 124] width 114 height 19
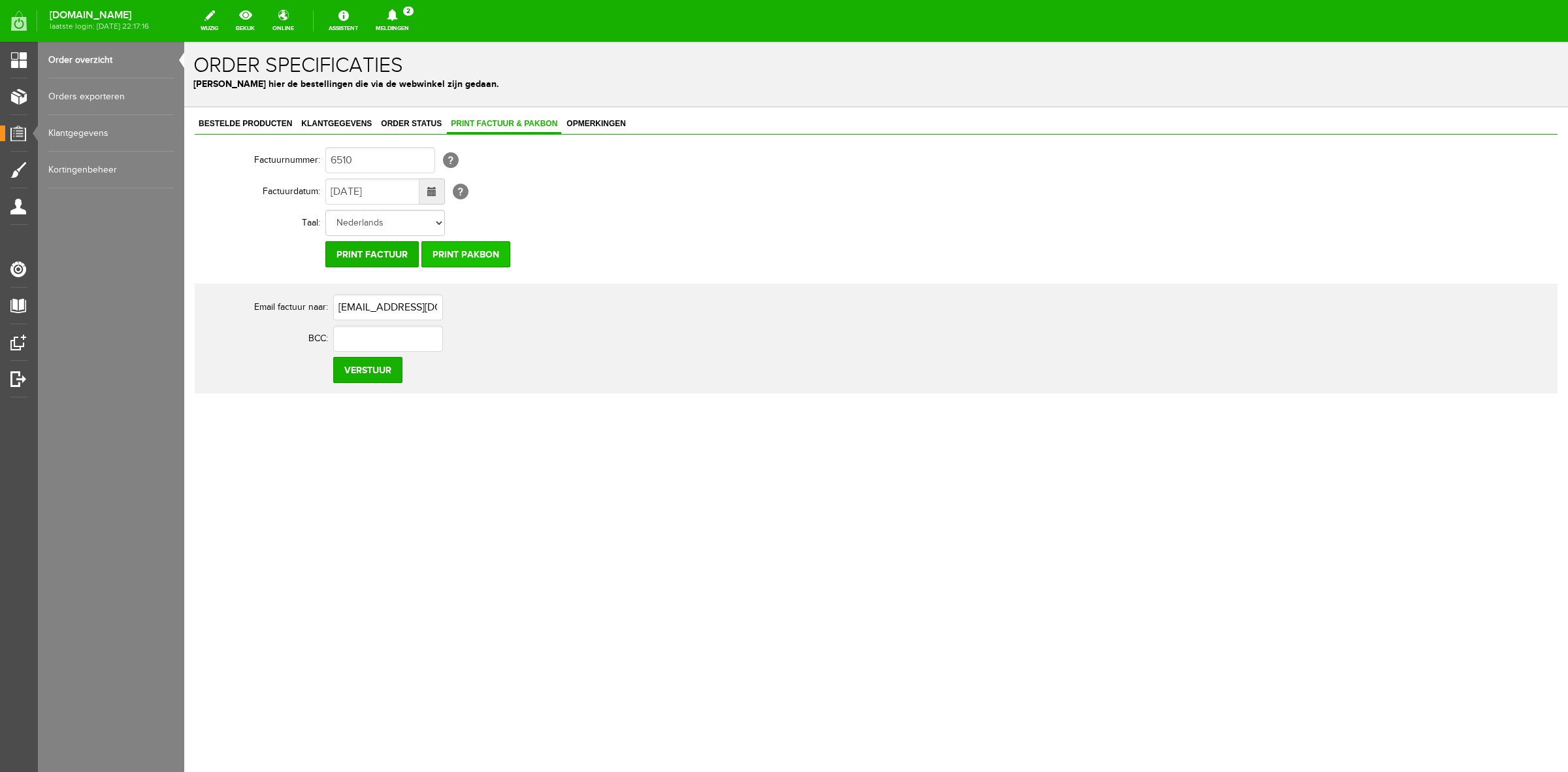
click at [471, 259] on input "Print pakbon" at bounding box center [466, 254] width 89 height 26
click at [379, 372] on input "Verstuur" at bounding box center [368, 369] width 69 height 26
click at [410, 126] on span "Order status" at bounding box center [411, 123] width 68 height 9
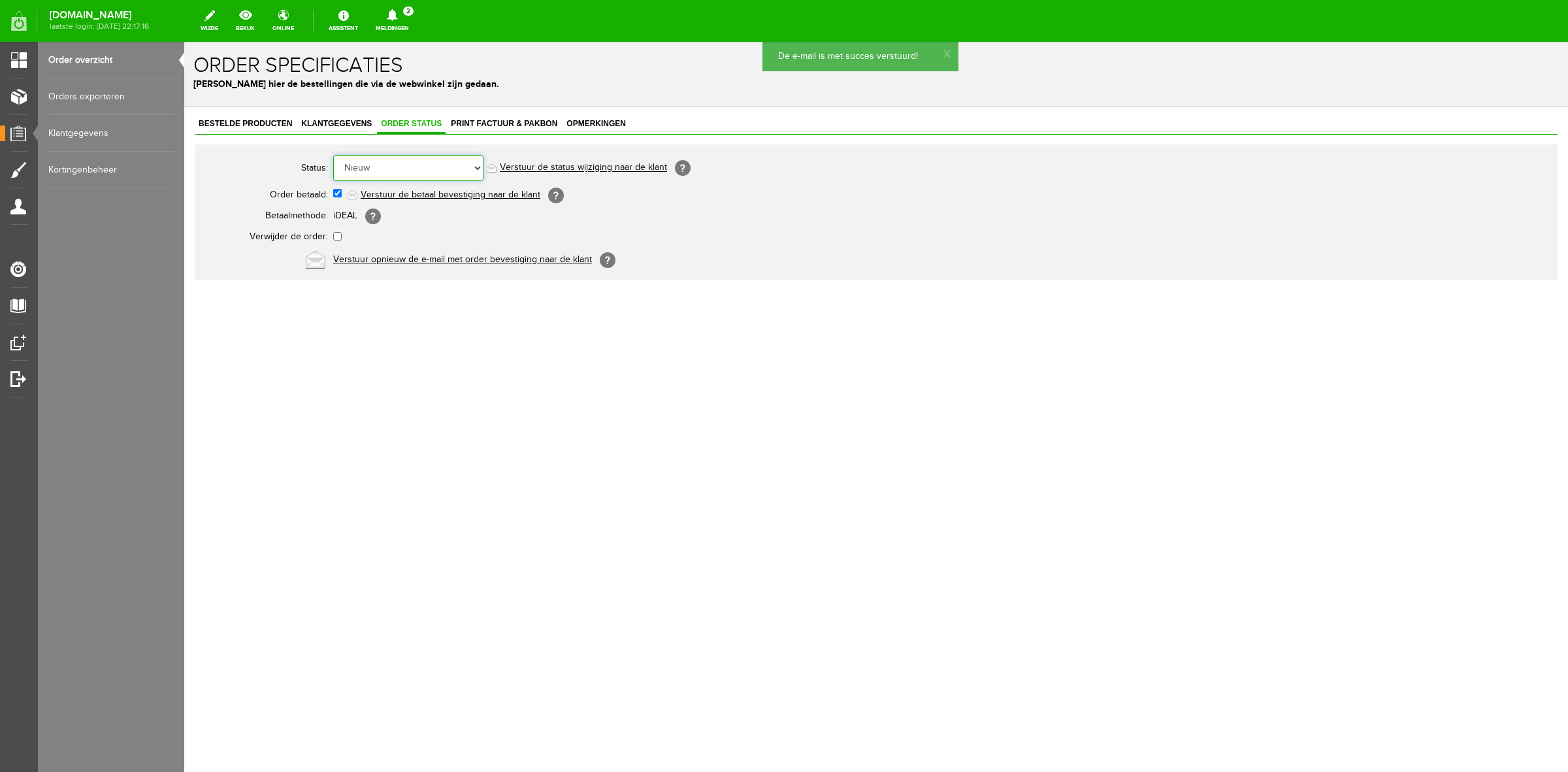
click at [405, 158] on select "Order niet afgerond Nieuw Order in behandeling Wacht op leverancier Wacht op be…" at bounding box center [408, 168] width 150 height 26
select select "5"
click at [333, 155] on select "Order niet afgerond Nieuw Order in behandeling Wacht op leverancier Wacht op be…" at bounding box center [408, 168] width 150 height 26
click at [538, 170] on link "Verstuur de status wijziging naar de klant" at bounding box center [584, 168] width 168 height 11
click at [404, 31] on link "Meldingen 2 Nieuwe orders Er is een nieuwe order( #6510 ) geplaatst door [PERSO…" at bounding box center [392, 21] width 49 height 29
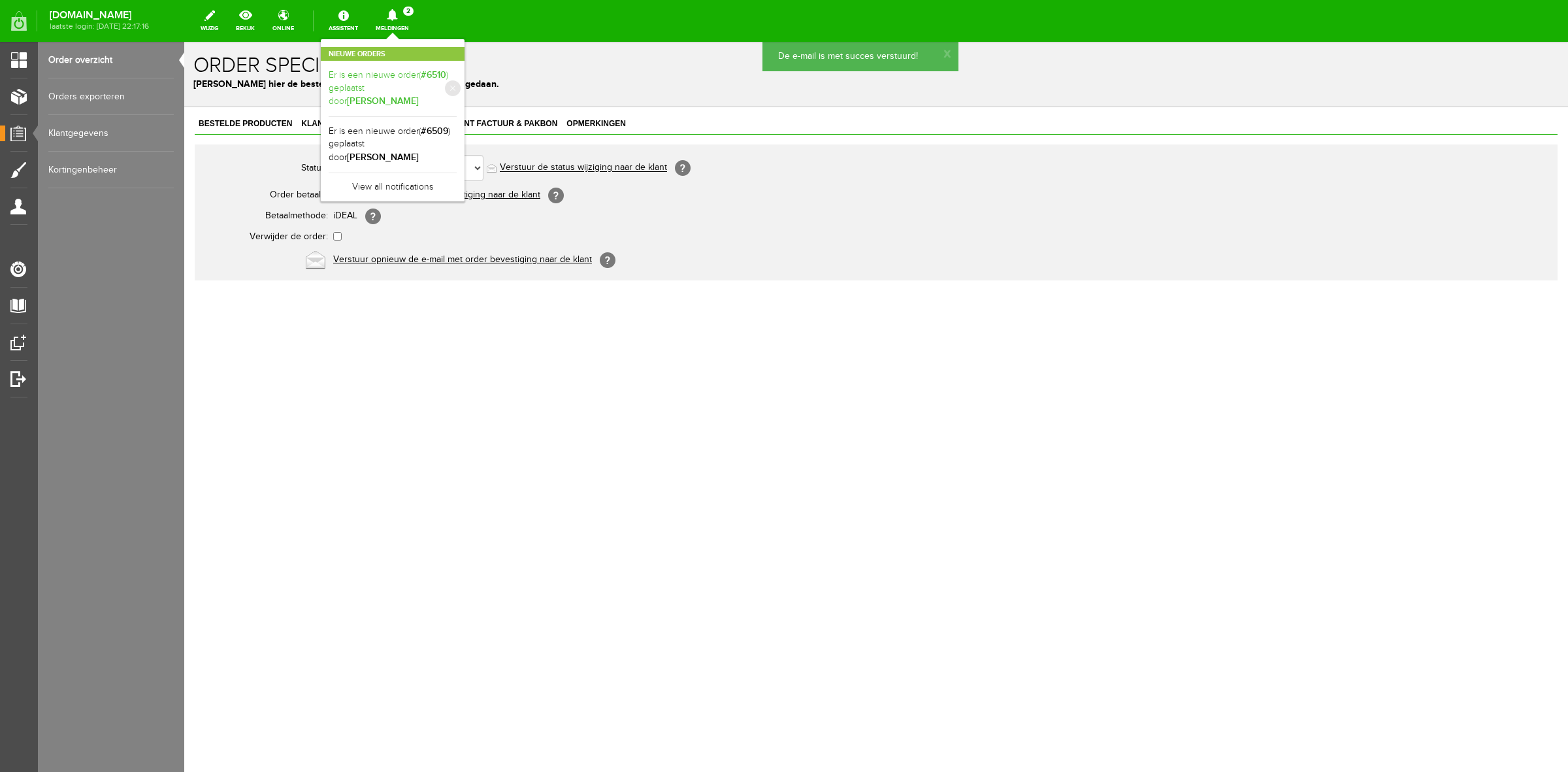
click at [419, 95] on b "[PERSON_NAME]" at bounding box center [383, 100] width 71 height 11
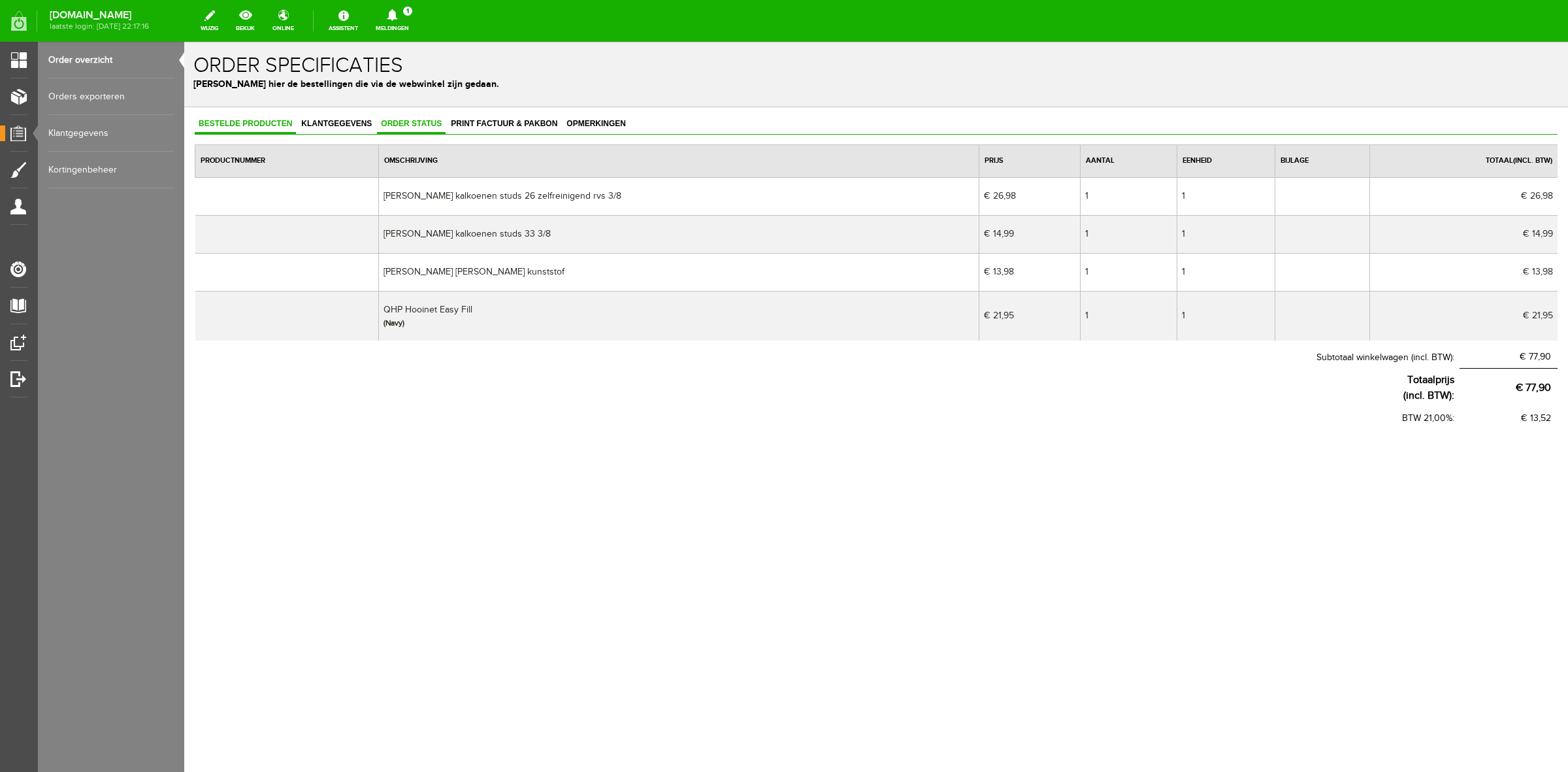
click at [437, 128] on link "Order status" at bounding box center [411, 124] width 68 height 19
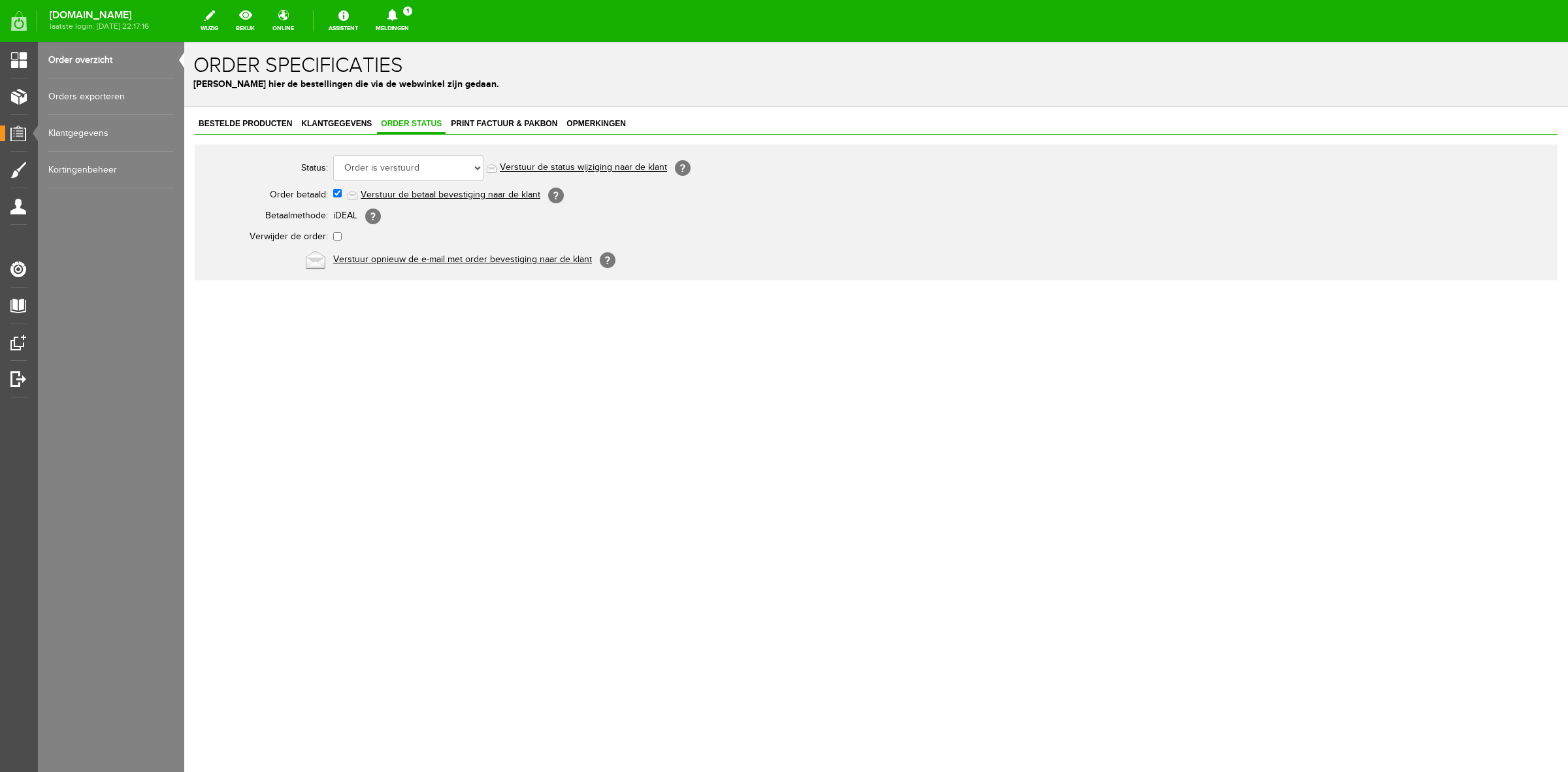
click at [401, 1] on div "[DOMAIN_NAME] laatste login: [DATE] 22:17:16 wijzig bekijk online Assistent Mel…" at bounding box center [784, 18] width 1568 height 36
click at [397, 11] on icon at bounding box center [392, 15] width 11 height 12
click at [409, 76] on link "Er is een nieuwe order( #6509 ) geplaatst door [PERSON_NAME]" at bounding box center [392, 88] width 128 height 40
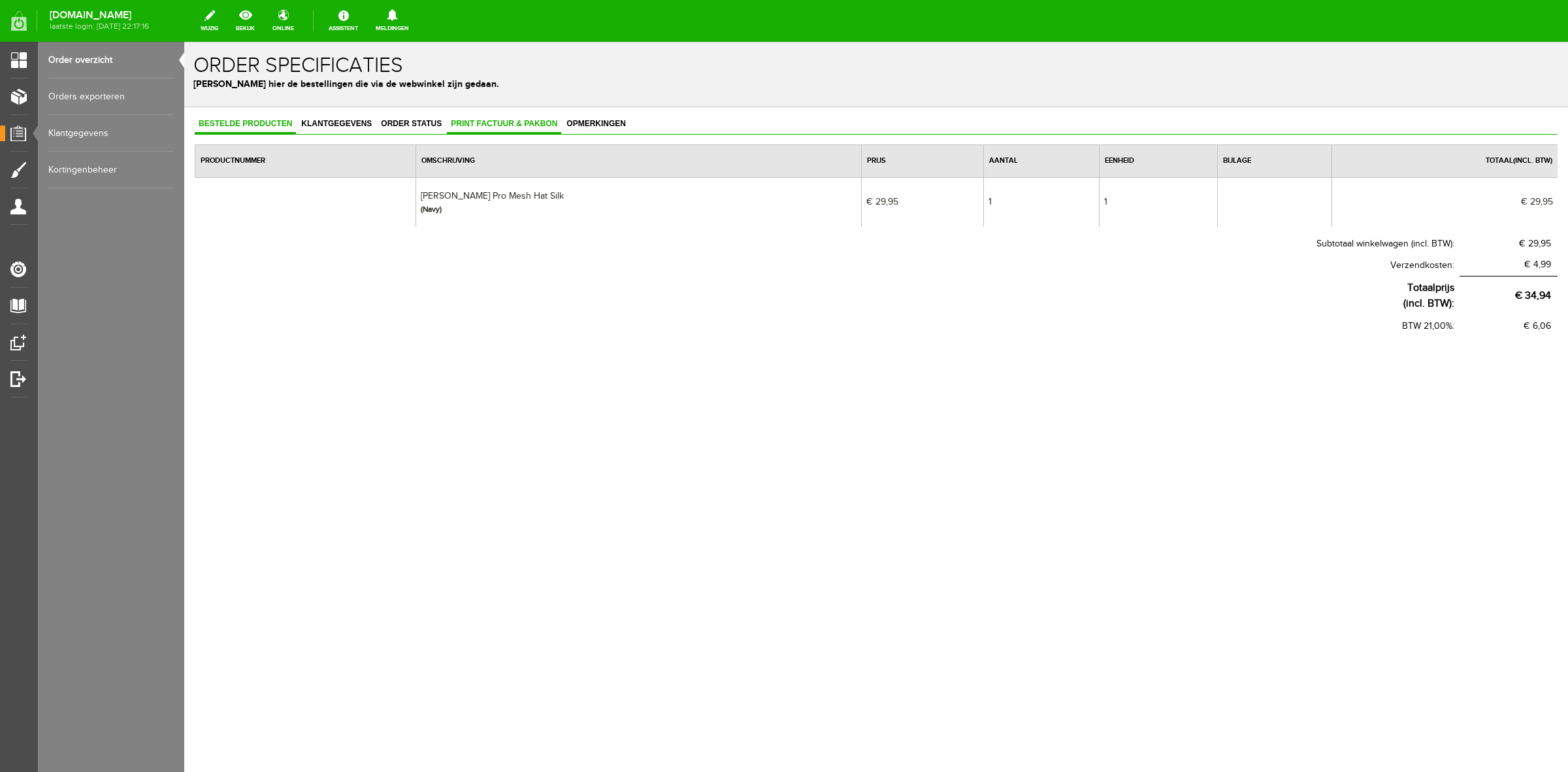
drag, startPoint x: 453, startPoint y: 113, endPoint x: 477, endPoint y: 133, distance: 31.2
click at [455, 115] on div "Bestelde producten Klantgegevens Order status Print factuur & pakbon Opmerkinge…" at bounding box center [876, 268] width 1383 height 322
click at [477, 133] on link "Print factuur & pakbon" at bounding box center [503, 124] width 114 height 19
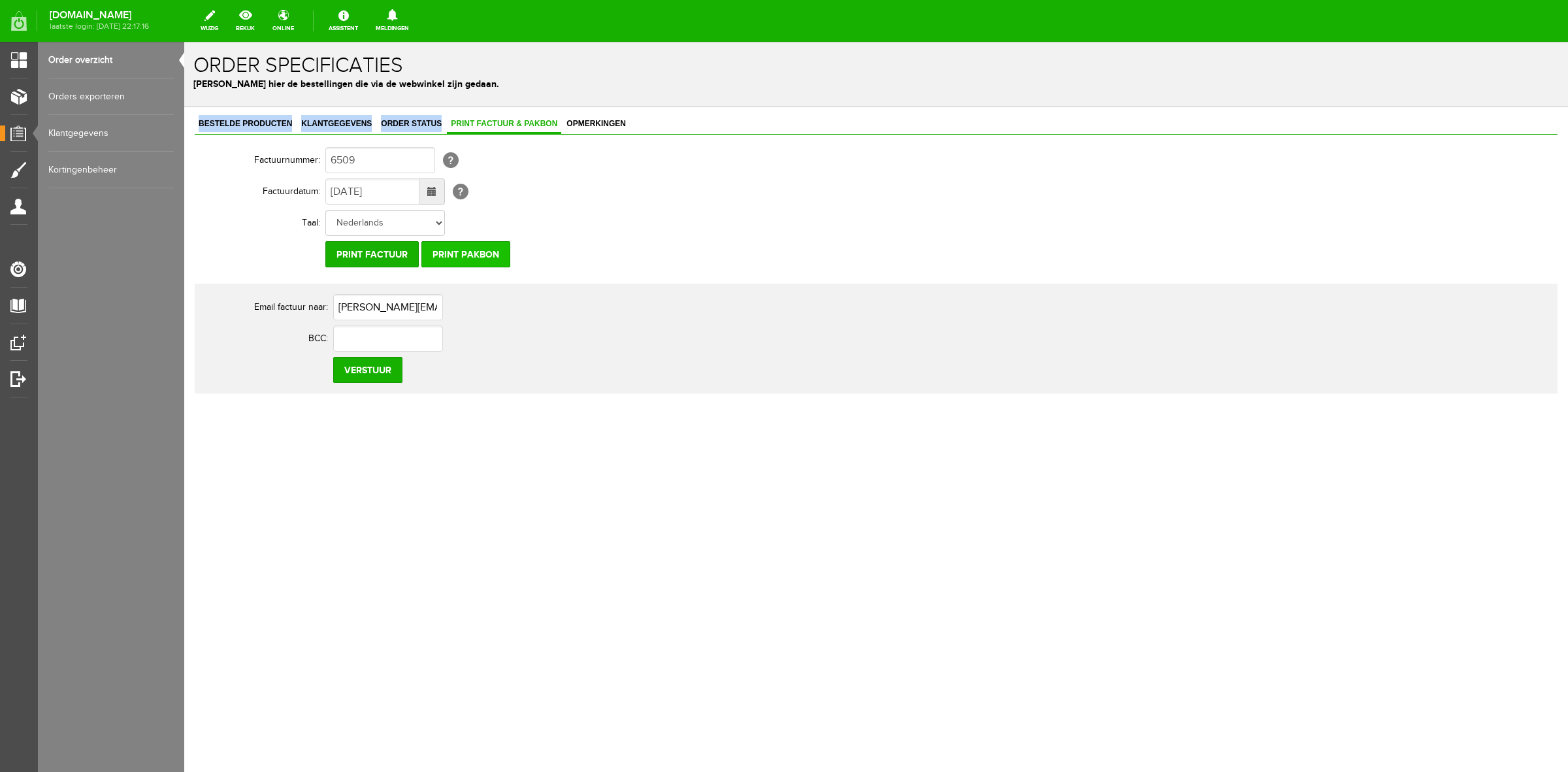
click at [485, 246] on input "Print pakbon" at bounding box center [466, 254] width 89 height 26
click at [265, 125] on span "Bestelde producten" at bounding box center [245, 123] width 101 height 9
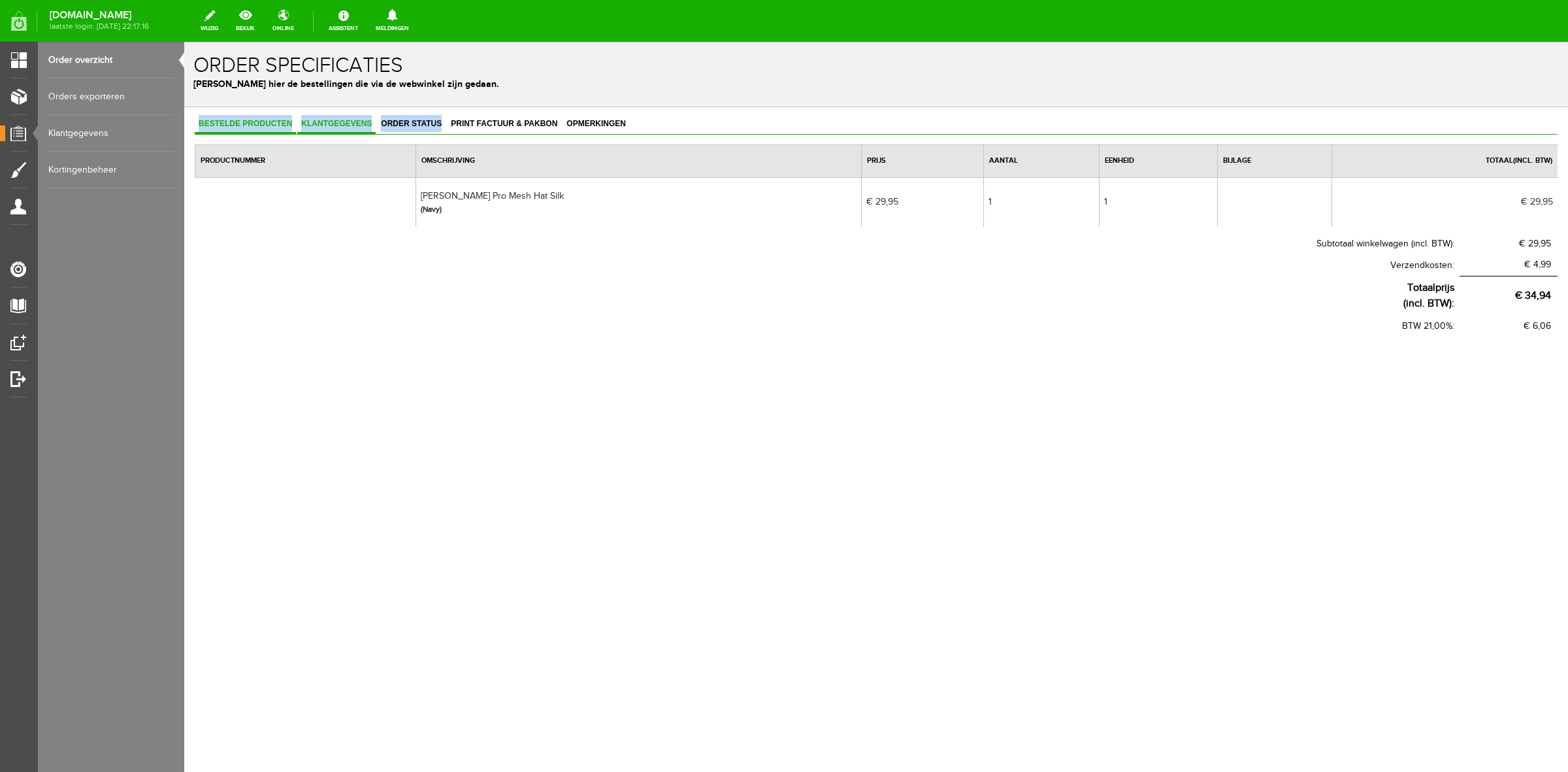
click at [334, 129] on link "Klantgegevens" at bounding box center [336, 124] width 78 height 19
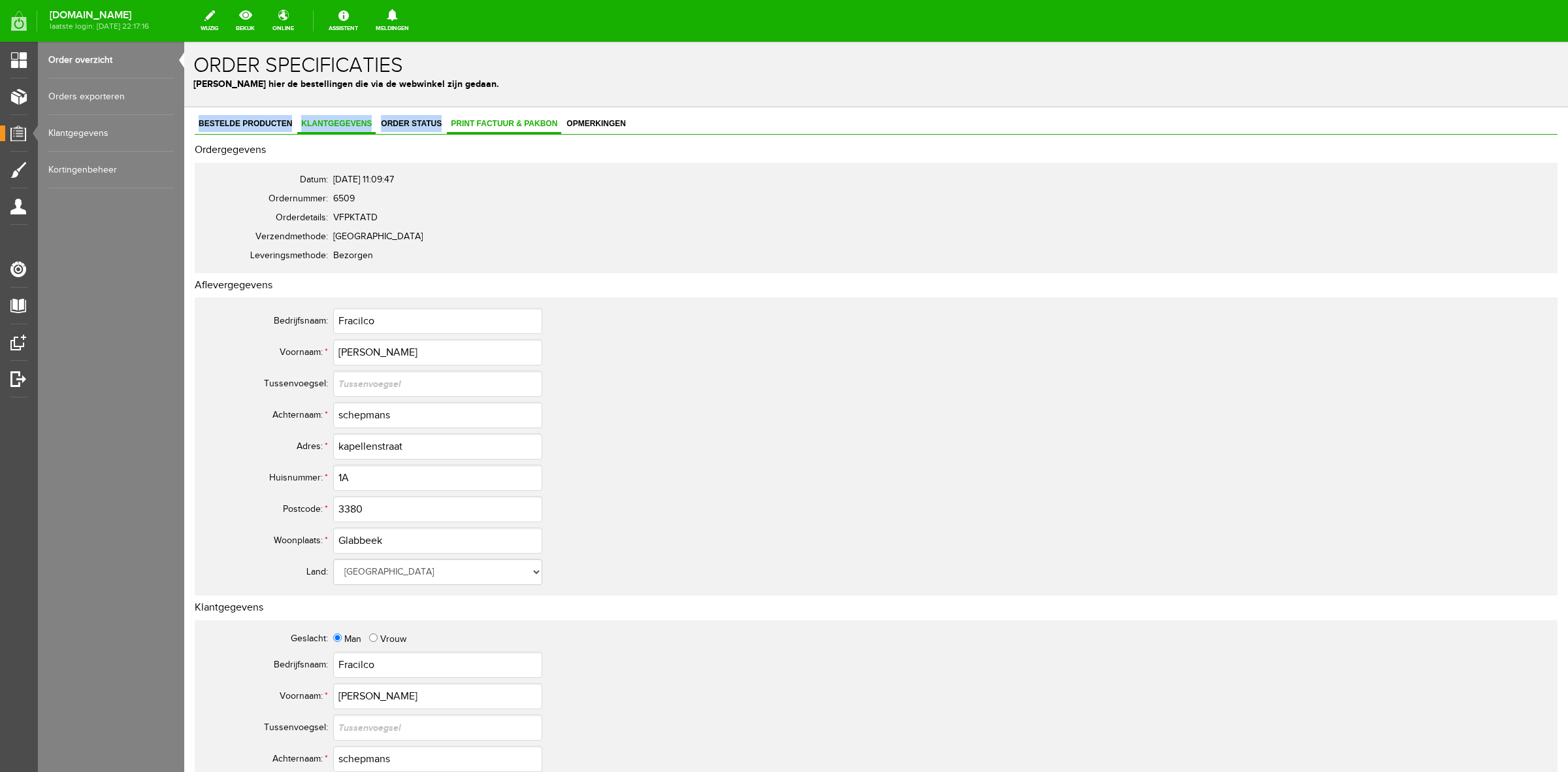
click at [467, 119] on span "Print factuur & pakbon" at bounding box center [503, 123] width 114 height 9
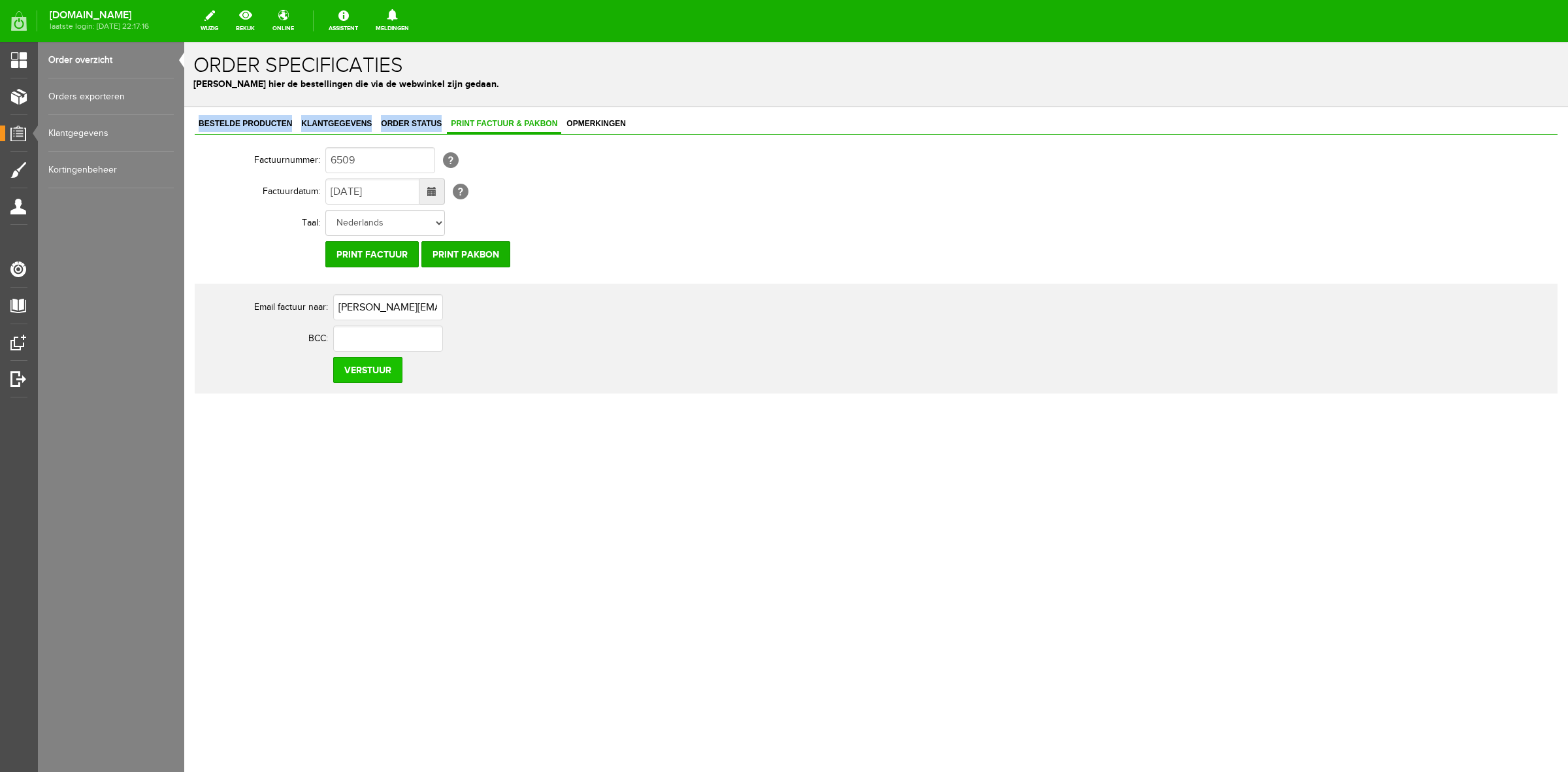
click at [367, 370] on input "Verstuur" at bounding box center [368, 369] width 69 height 26
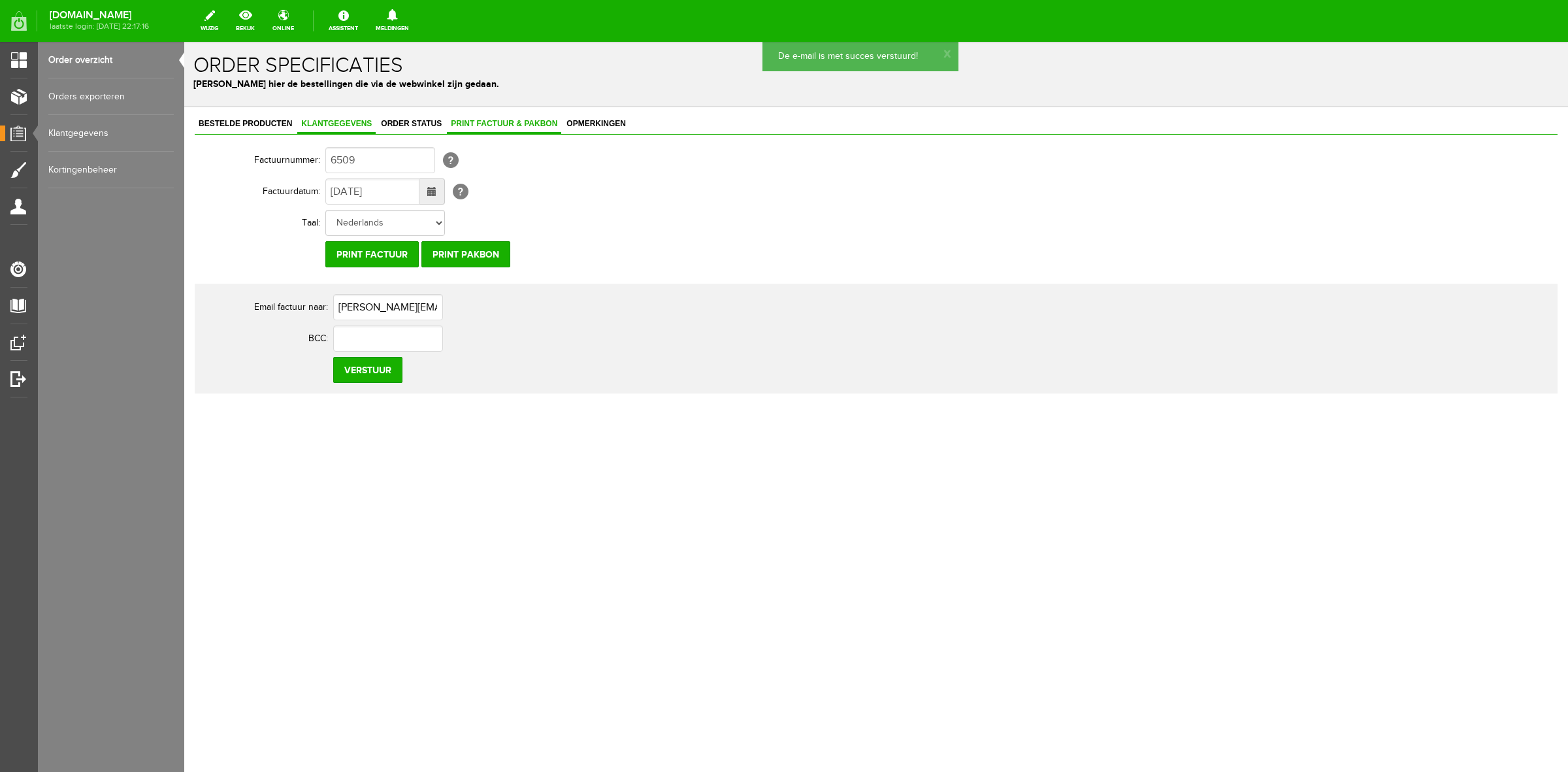
click at [347, 128] on link "Klantgegevens" at bounding box center [336, 124] width 78 height 19
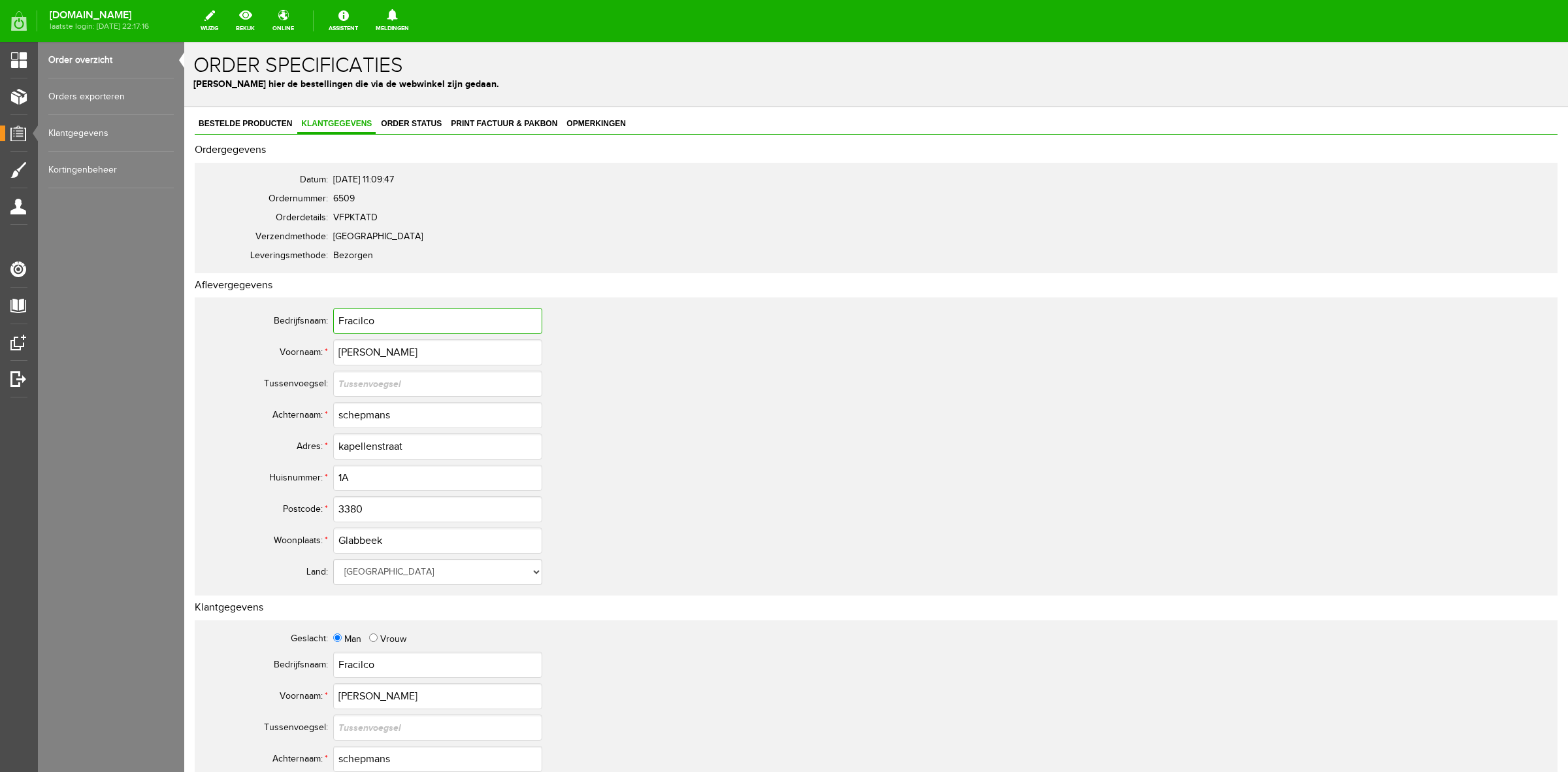
click at [364, 326] on input "Fracilco" at bounding box center [438, 321] width 209 height 26
click at [369, 355] on input "[PERSON_NAME]" at bounding box center [438, 352] width 209 height 26
click at [366, 413] on input "schepmans" at bounding box center [438, 415] width 209 height 26
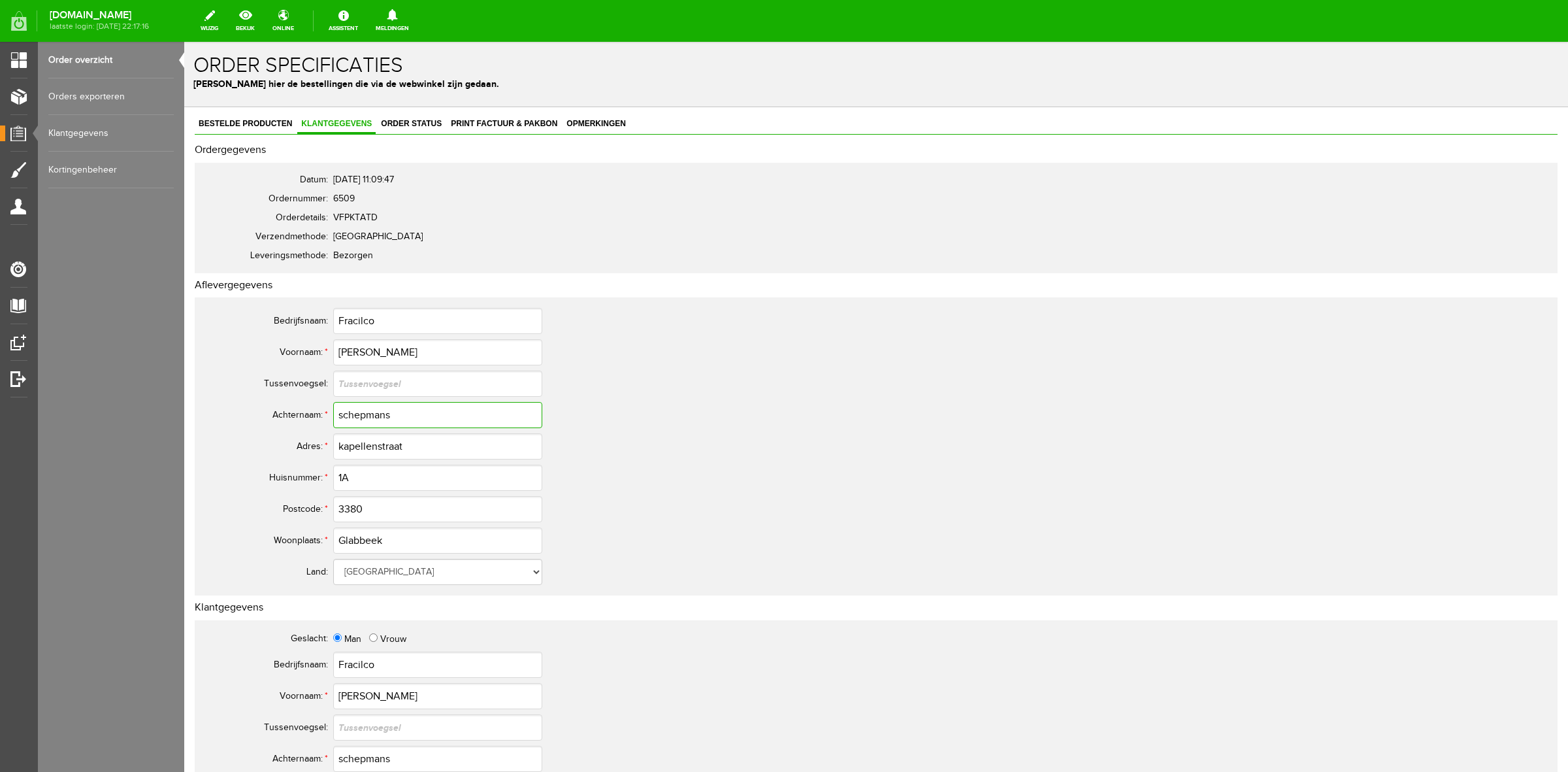
click at [366, 413] on input "schepmans" at bounding box center [438, 415] width 209 height 26
click at [370, 440] on input "kapellenstraat" at bounding box center [438, 447] width 209 height 26
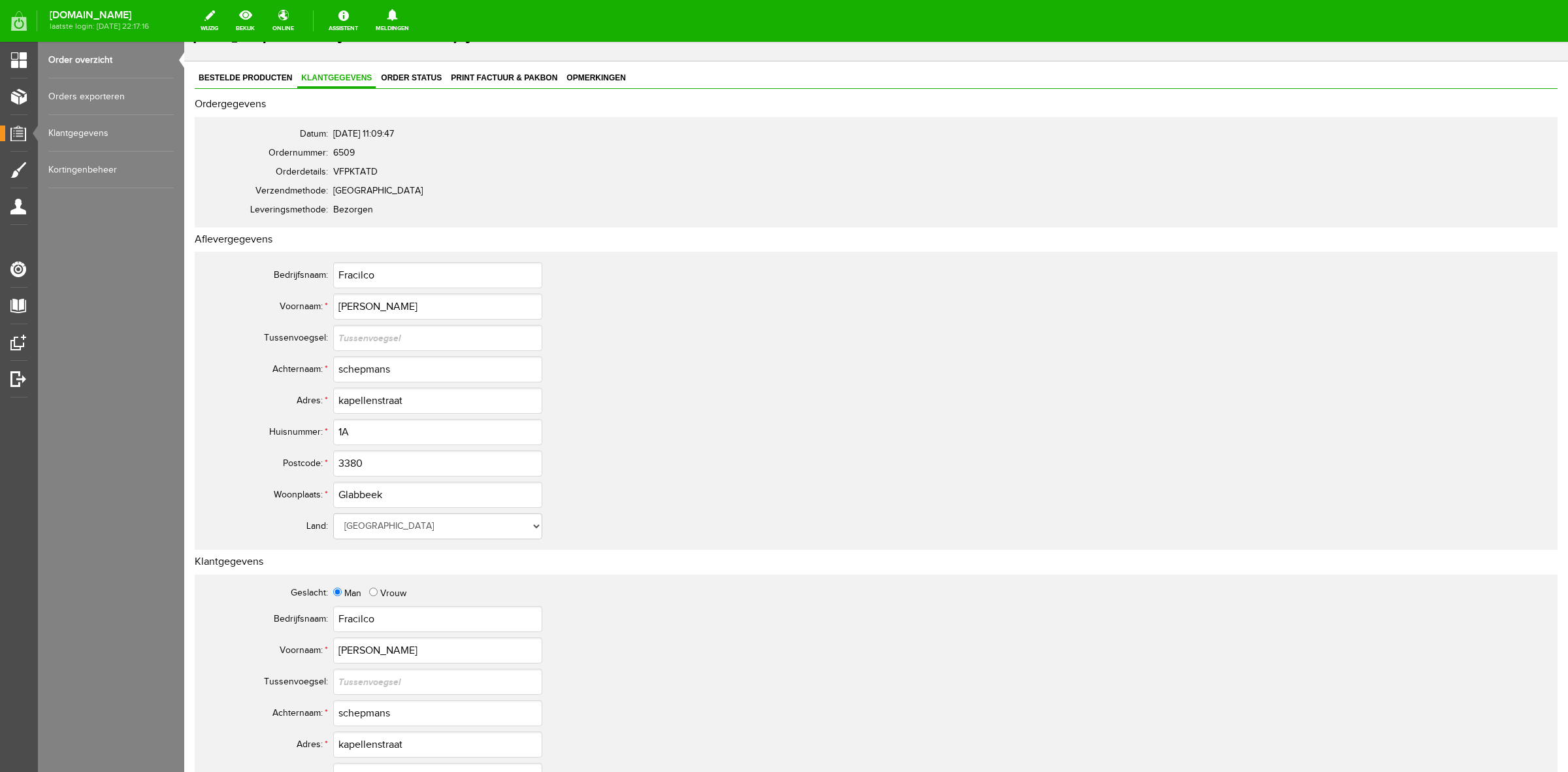
scroll to position [326, 0]
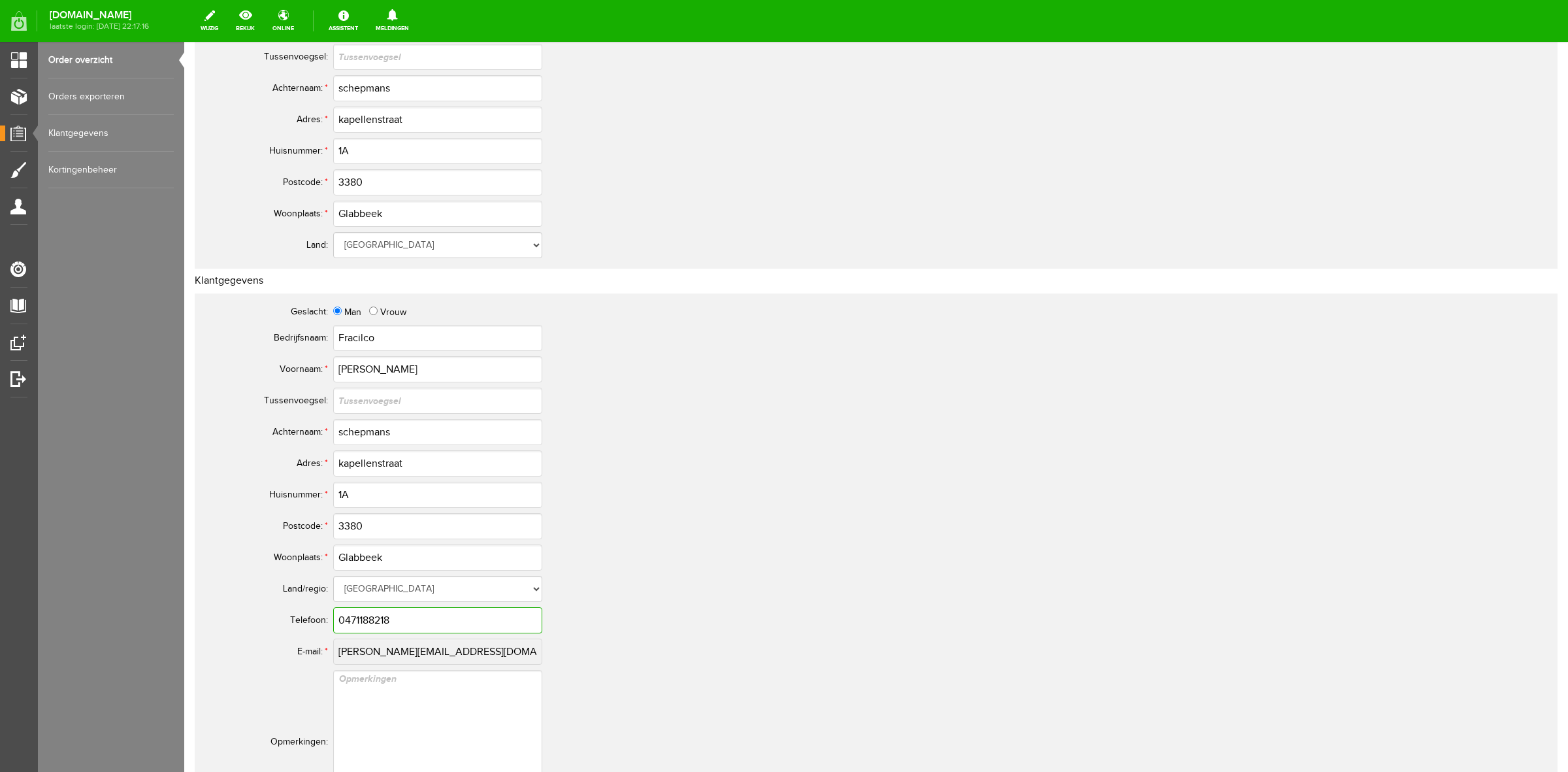
click at [394, 608] on input "0471188218" at bounding box center [438, 620] width 209 height 26
click at [383, 608] on input "0471188218" at bounding box center [438, 620] width 209 height 26
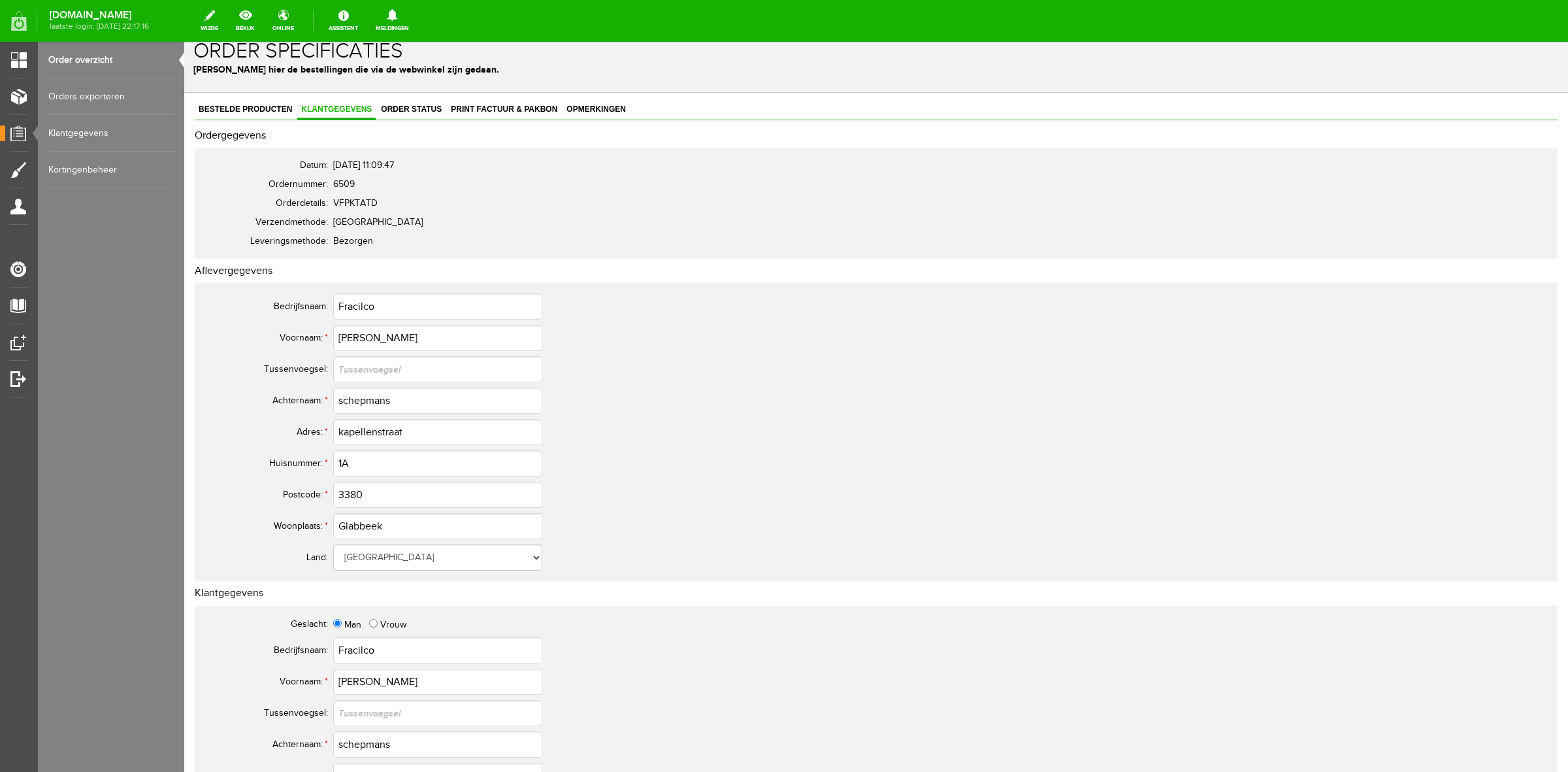
scroll to position [0, 0]
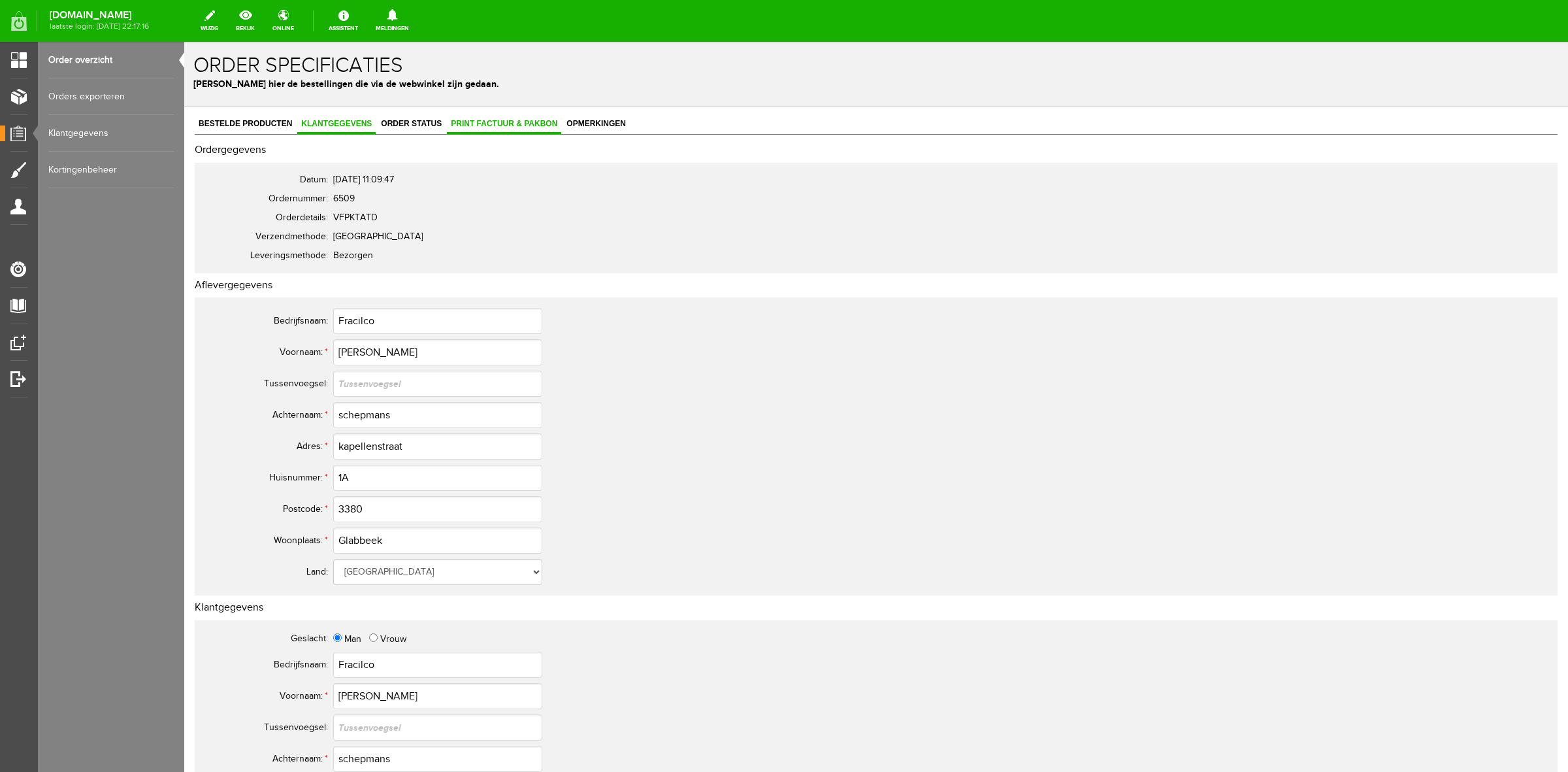
click at [511, 125] on span "Print factuur & pakbon" at bounding box center [503, 123] width 114 height 9
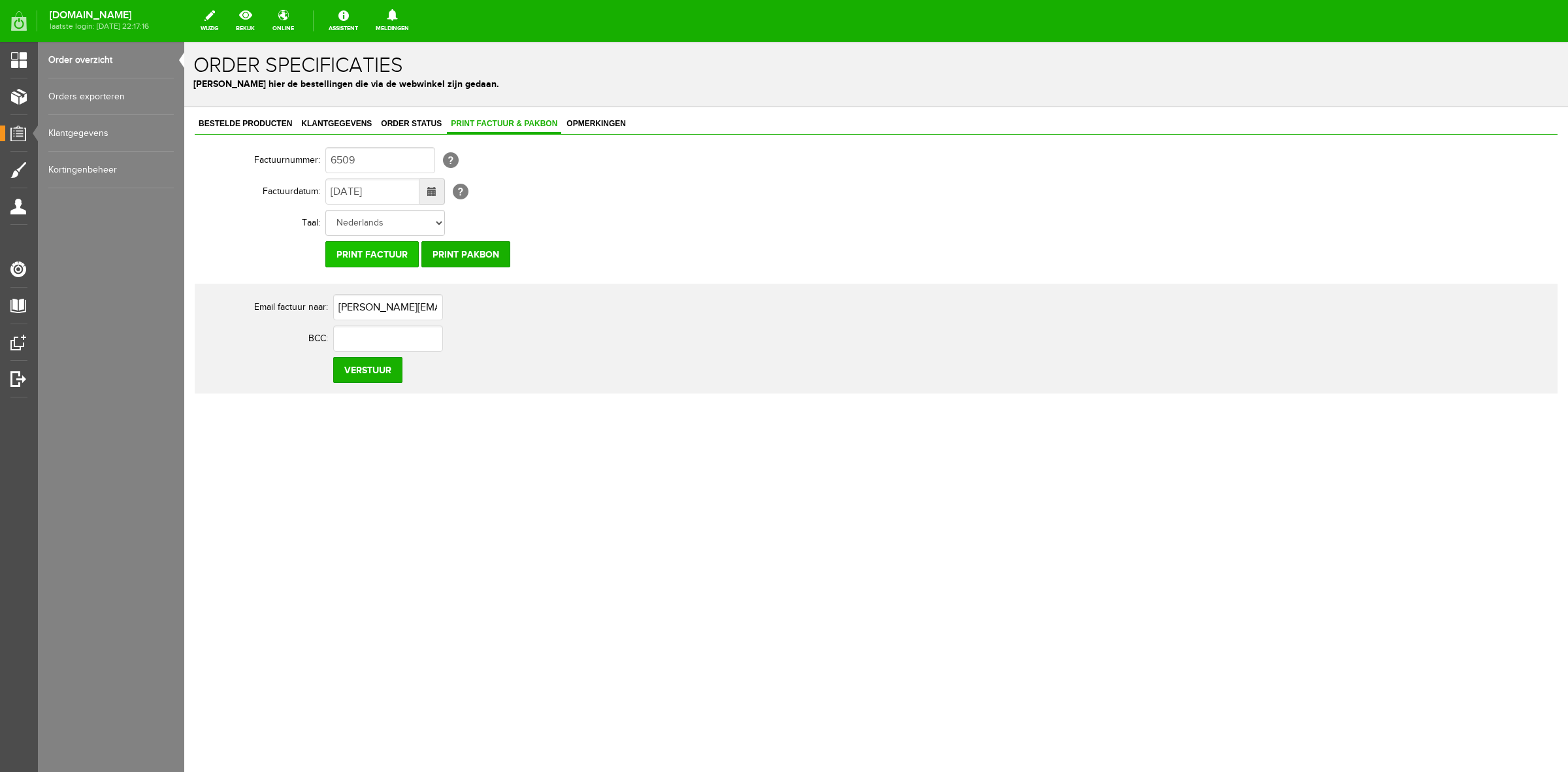
click at [403, 258] on input "Print factuur" at bounding box center [372, 254] width 93 height 26
click at [403, 128] on link "Order status" at bounding box center [411, 124] width 68 height 19
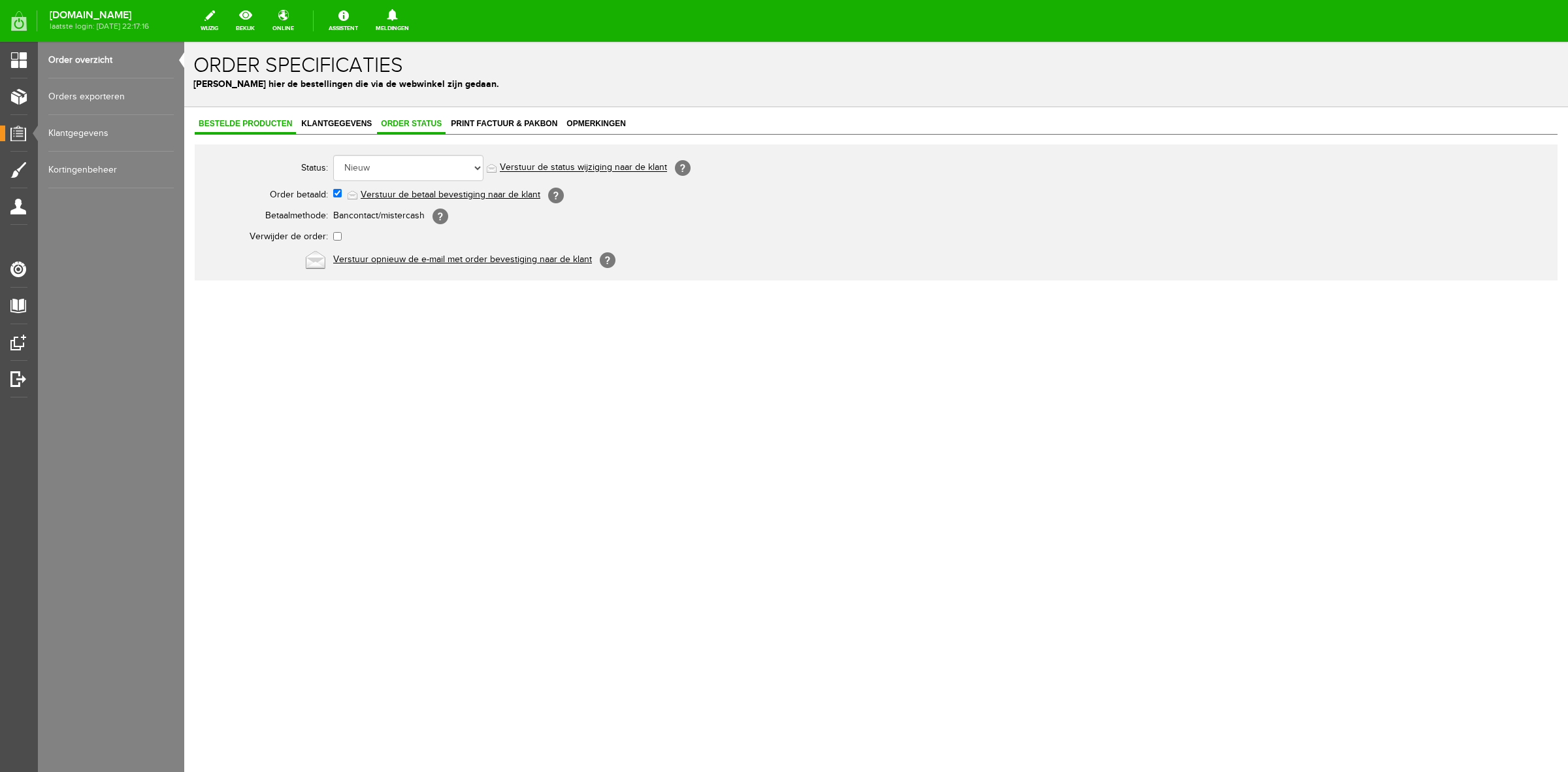
click at [217, 116] on link "Bestelde producten" at bounding box center [245, 124] width 101 height 19
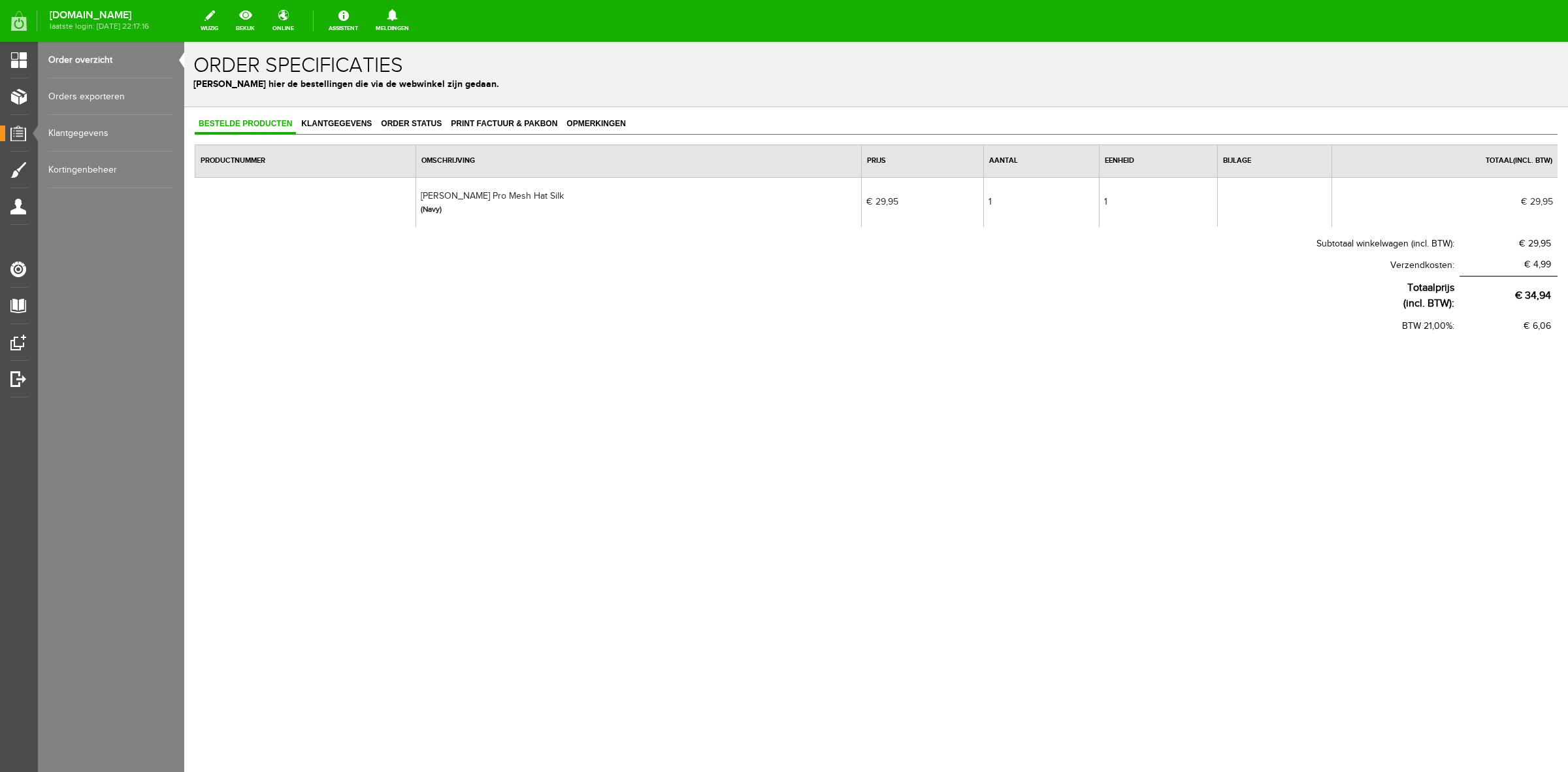
click at [403, 135] on div "Bestelde producten Klantgegevens Order status Print factuur & pakbon Opmerkinge…" at bounding box center [875, 226] width 1363 height 222
click at [405, 128] on link "Order status" at bounding box center [411, 124] width 68 height 19
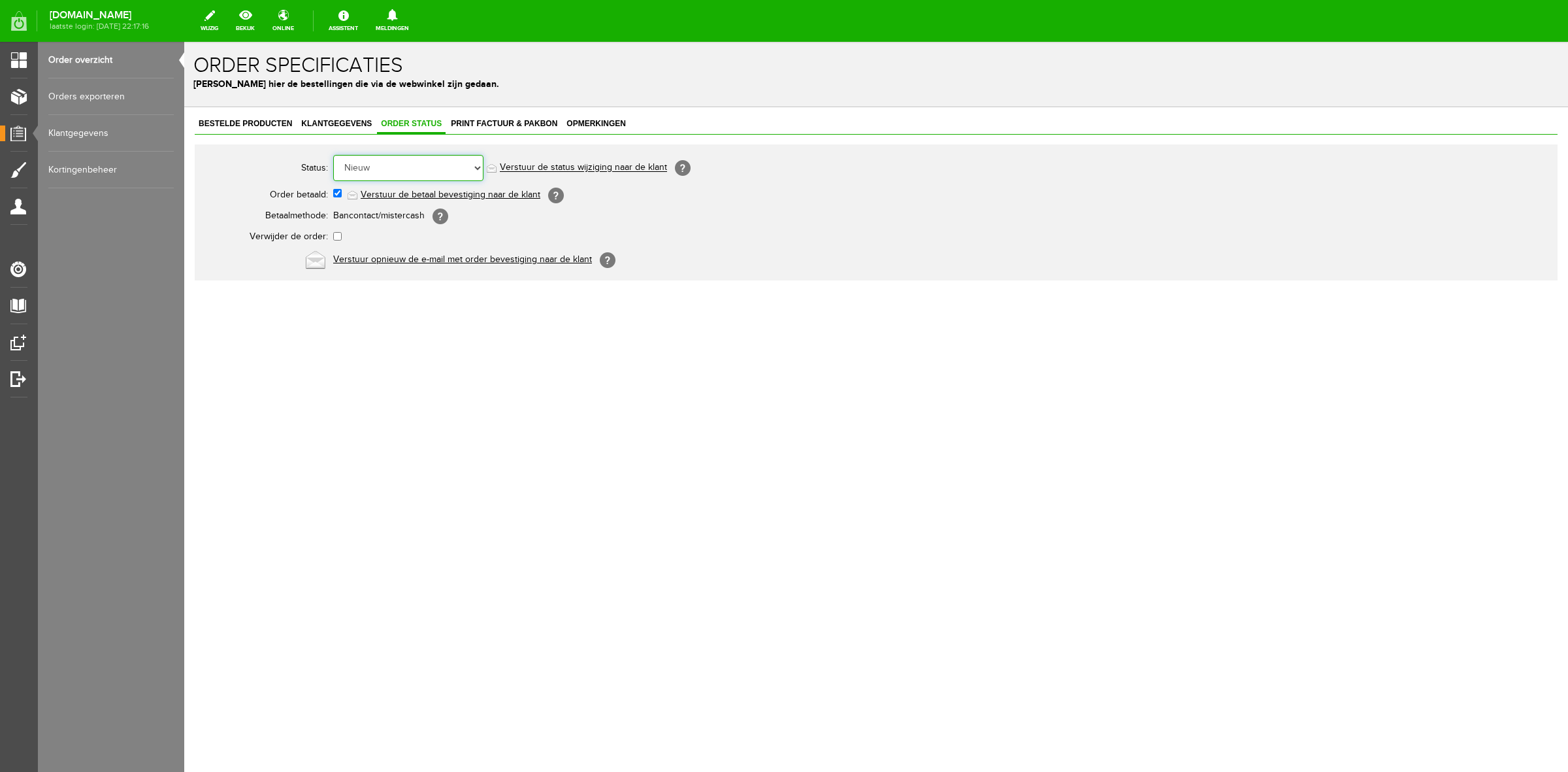
click at [391, 164] on select "Order niet afgerond Nieuw Order in behandeling Wacht op leverancier Wacht op be…" at bounding box center [408, 168] width 150 height 26
select select "5"
click at [333, 155] on select "Order niet afgerond Nieuw Order in behandeling Wacht op leverancier Wacht op be…" at bounding box center [408, 168] width 150 height 26
click at [533, 170] on link "Verstuur de status wijziging naar de klant" at bounding box center [584, 168] width 168 height 11
